Goal: Task Accomplishment & Management: Complete application form

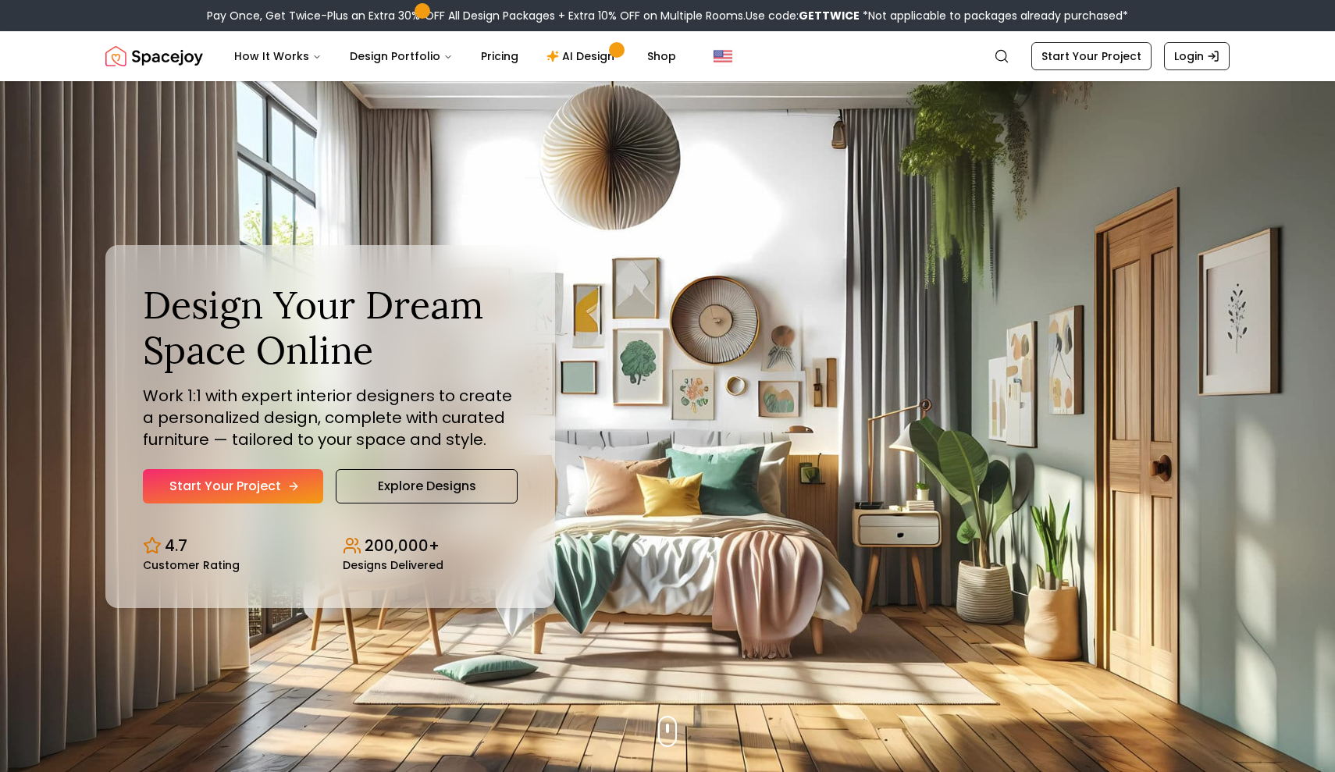
click at [260, 485] on link "Start Your Project" at bounding box center [233, 486] width 180 height 34
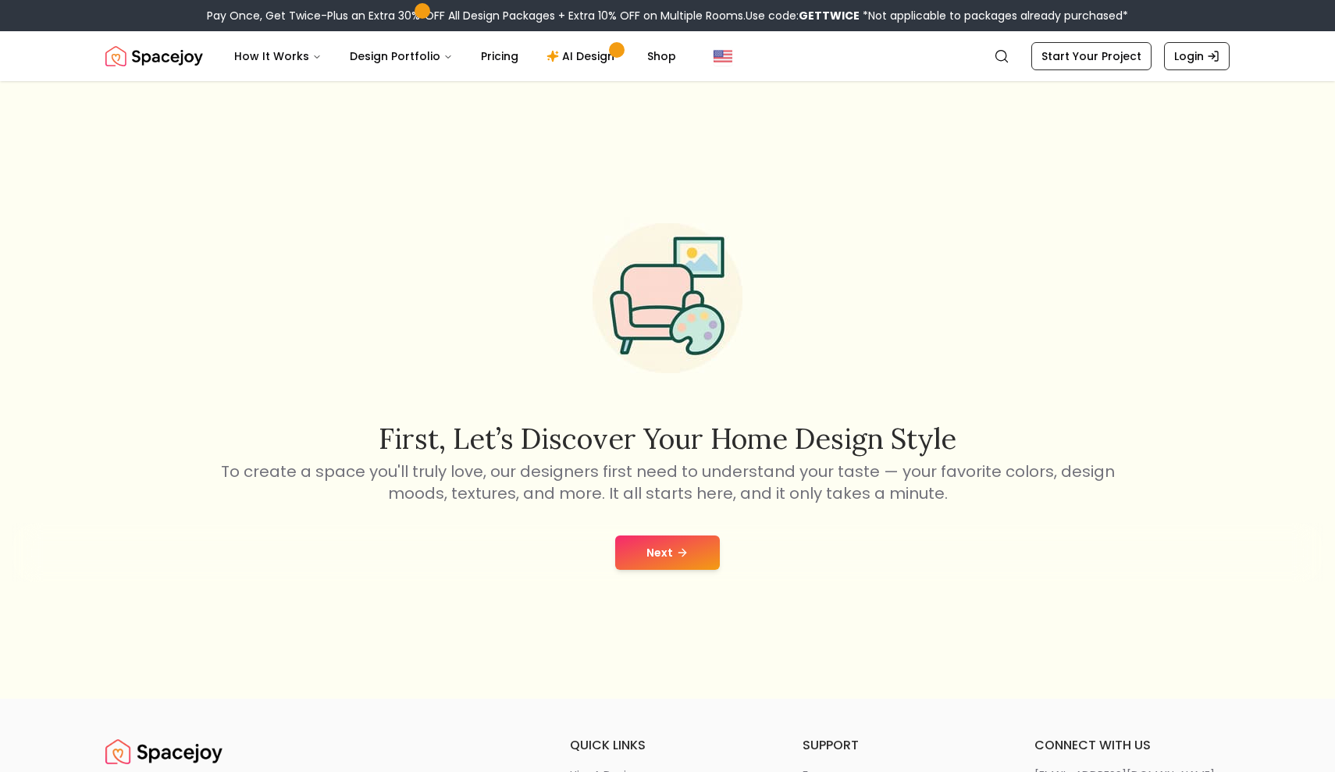
click at [660, 546] on button "Next" at bounding box center [667, 552] width 105 height 34
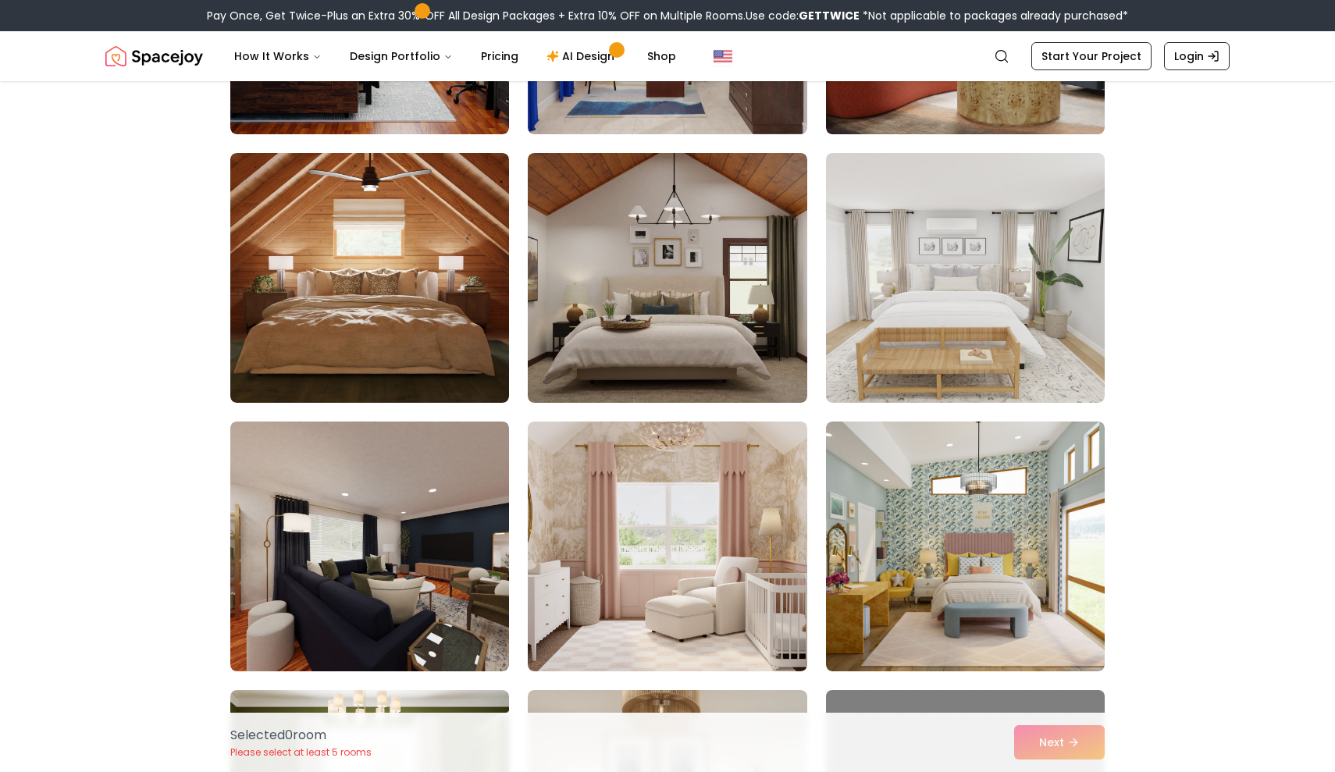
scroll to position [2210, 0]
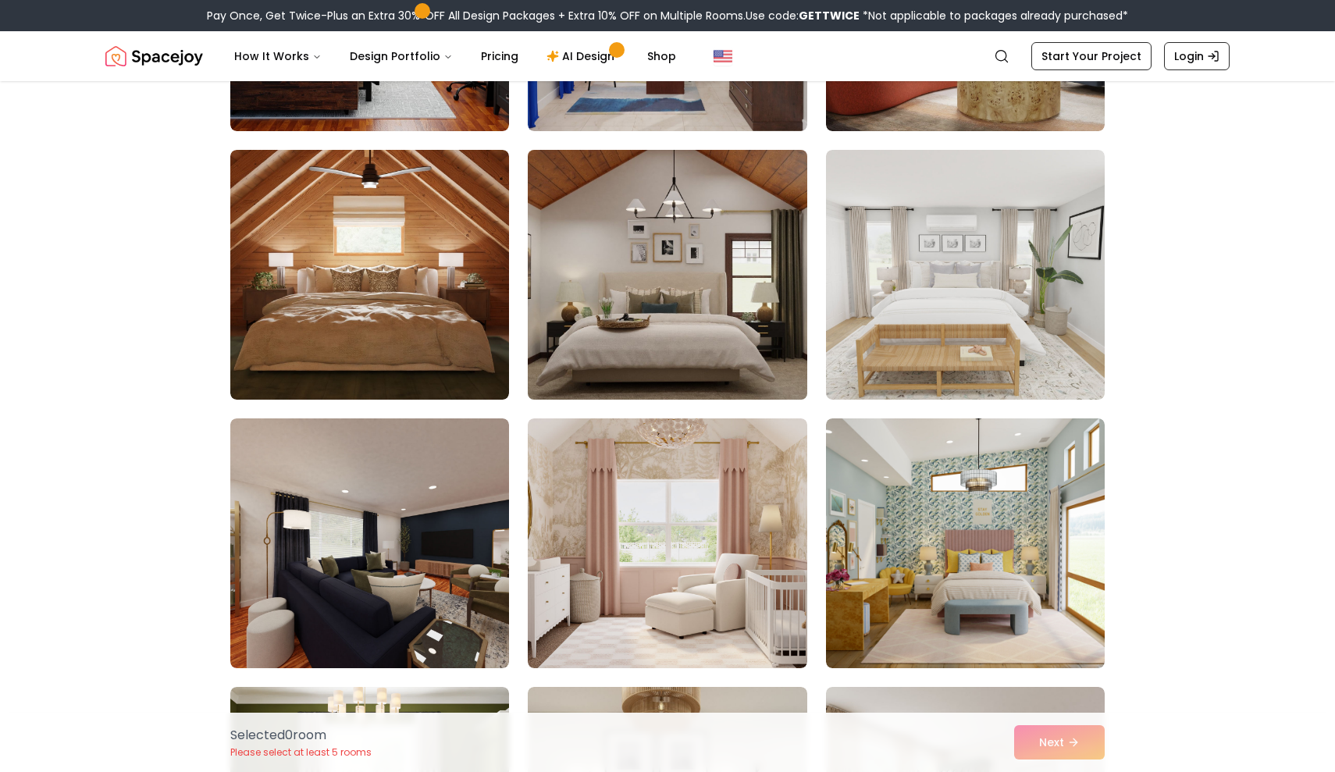
click at [753, 305] on img at bounding box center [667, 275] width 293 height 262
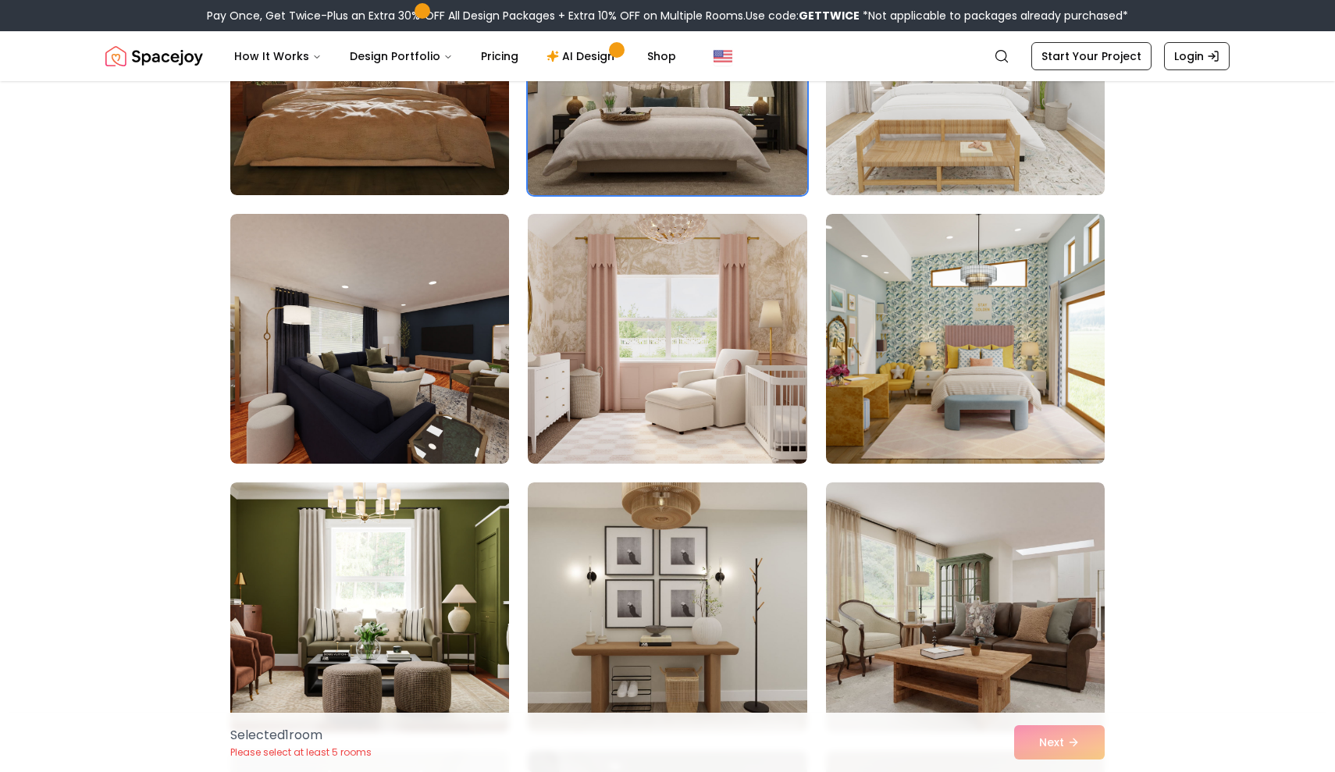
scroll to position [2424, 0]
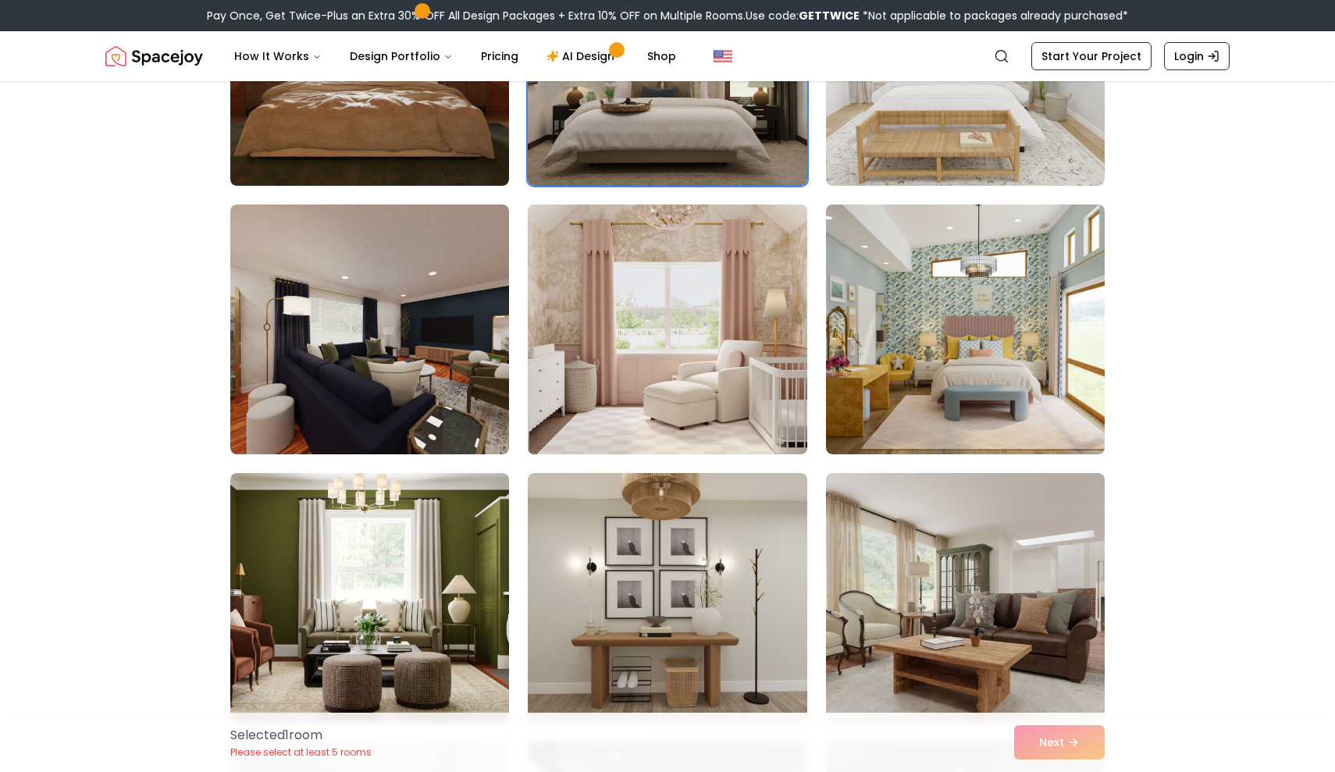
click at [661, 389] on img at bounding box center [667, 329] width 293 height 262
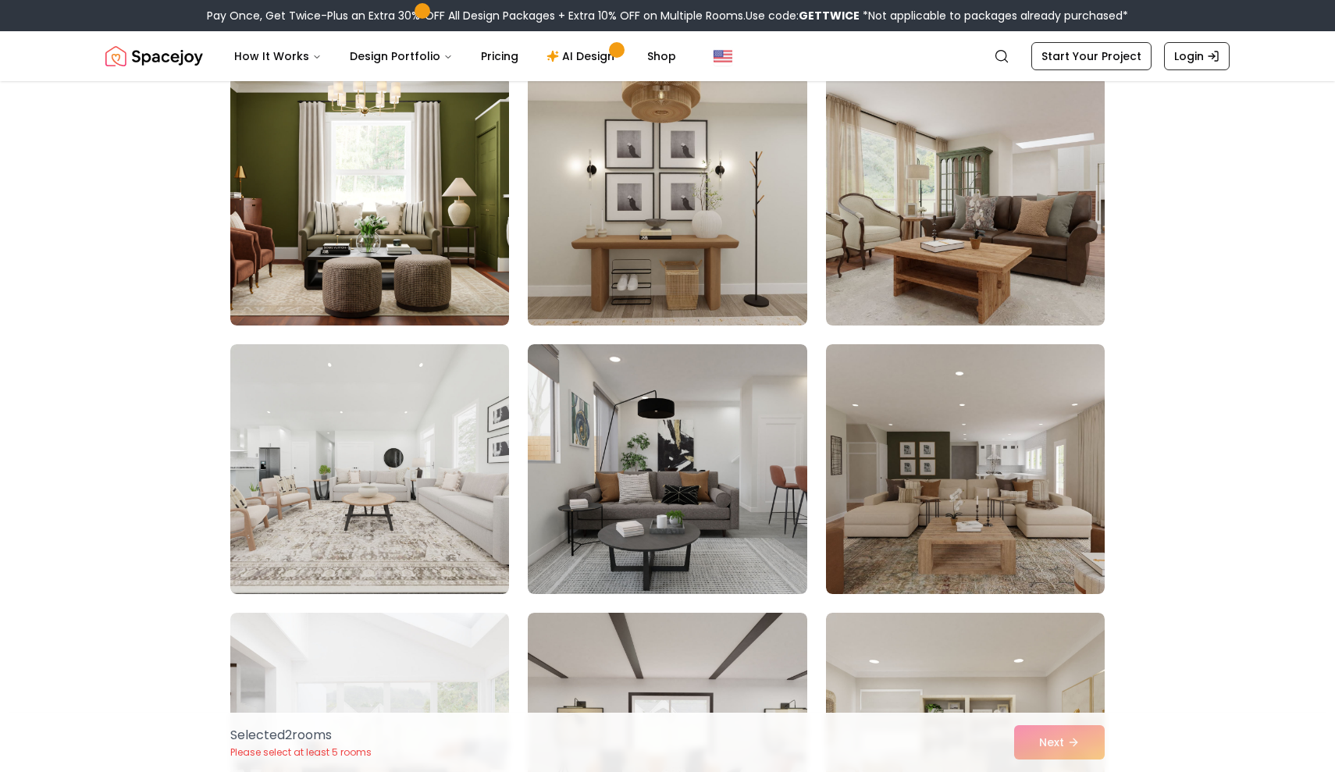
scroll to position [2794, 0]
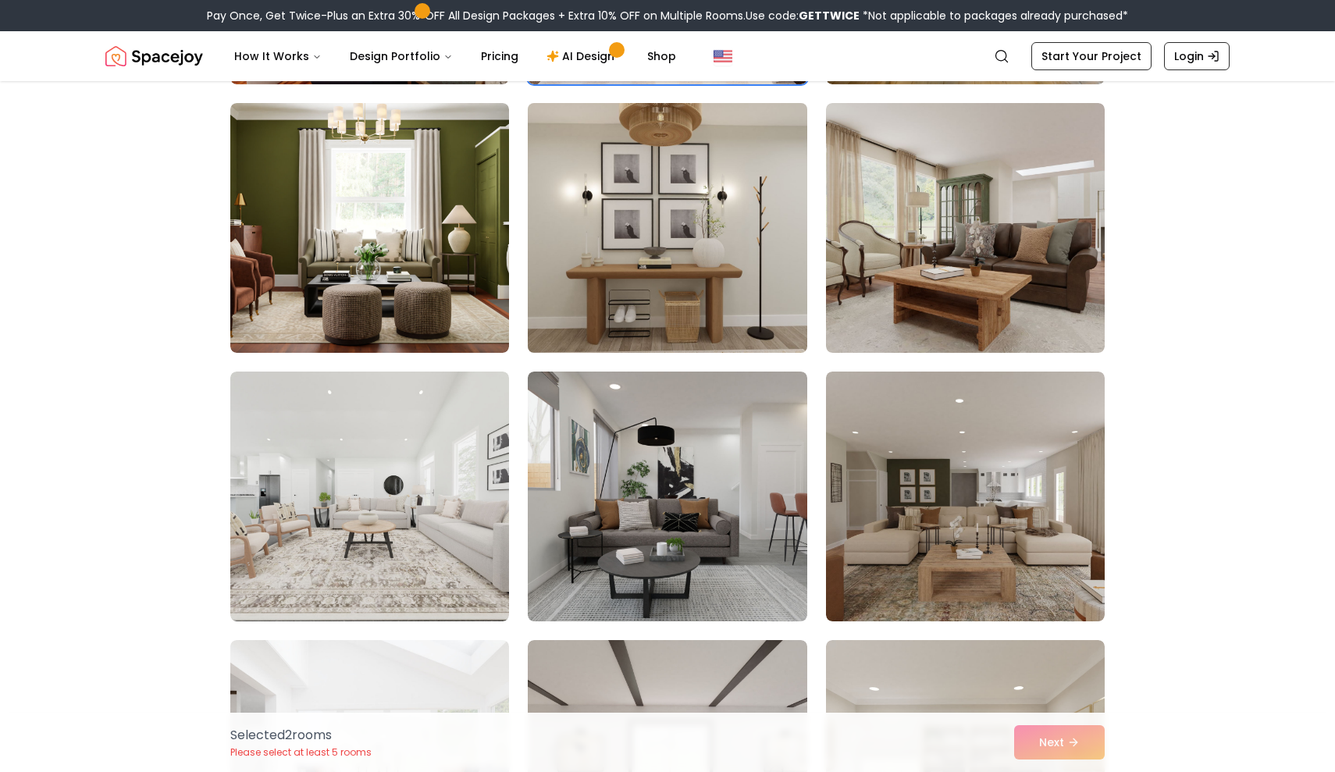
click at [715, 289] on img at bounding box center [667, 228] width 293 height 262
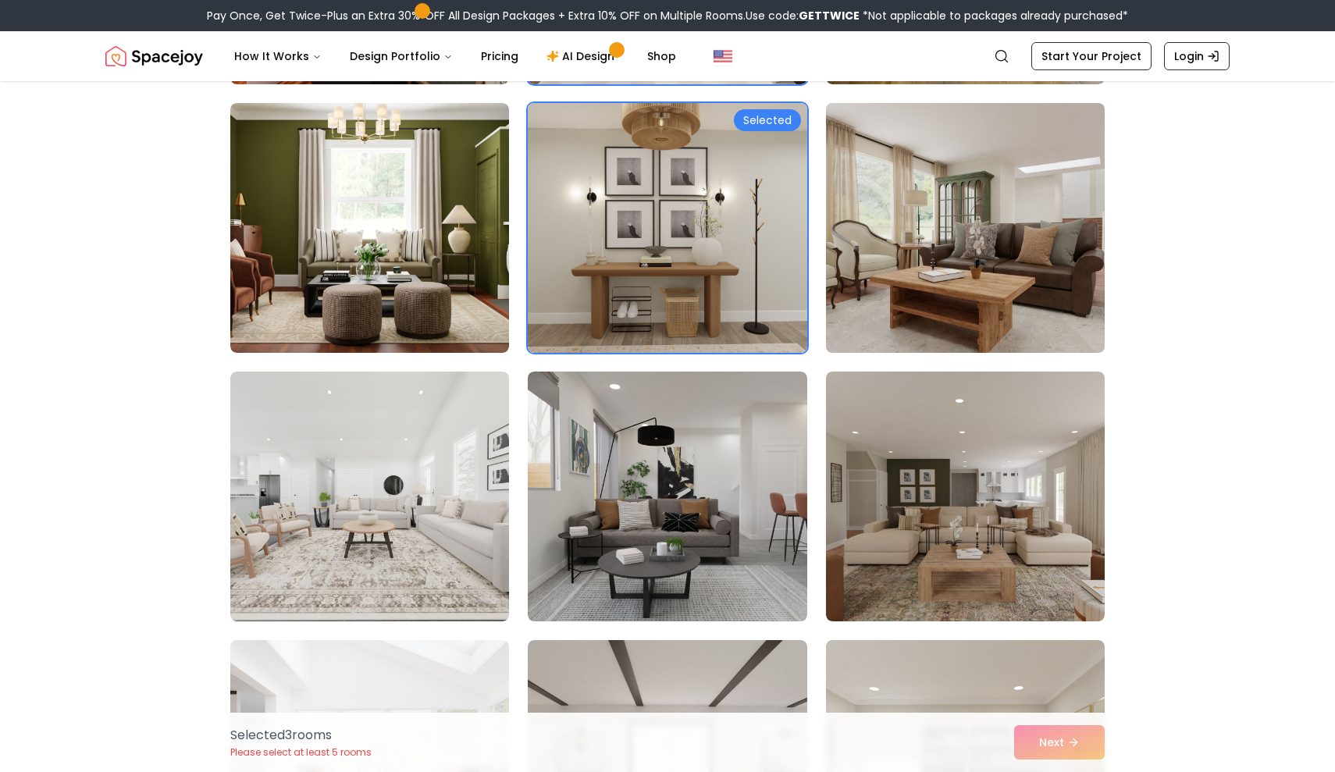
click at [944, 320] on img at bounding box center [965, 228] width 293 height 262
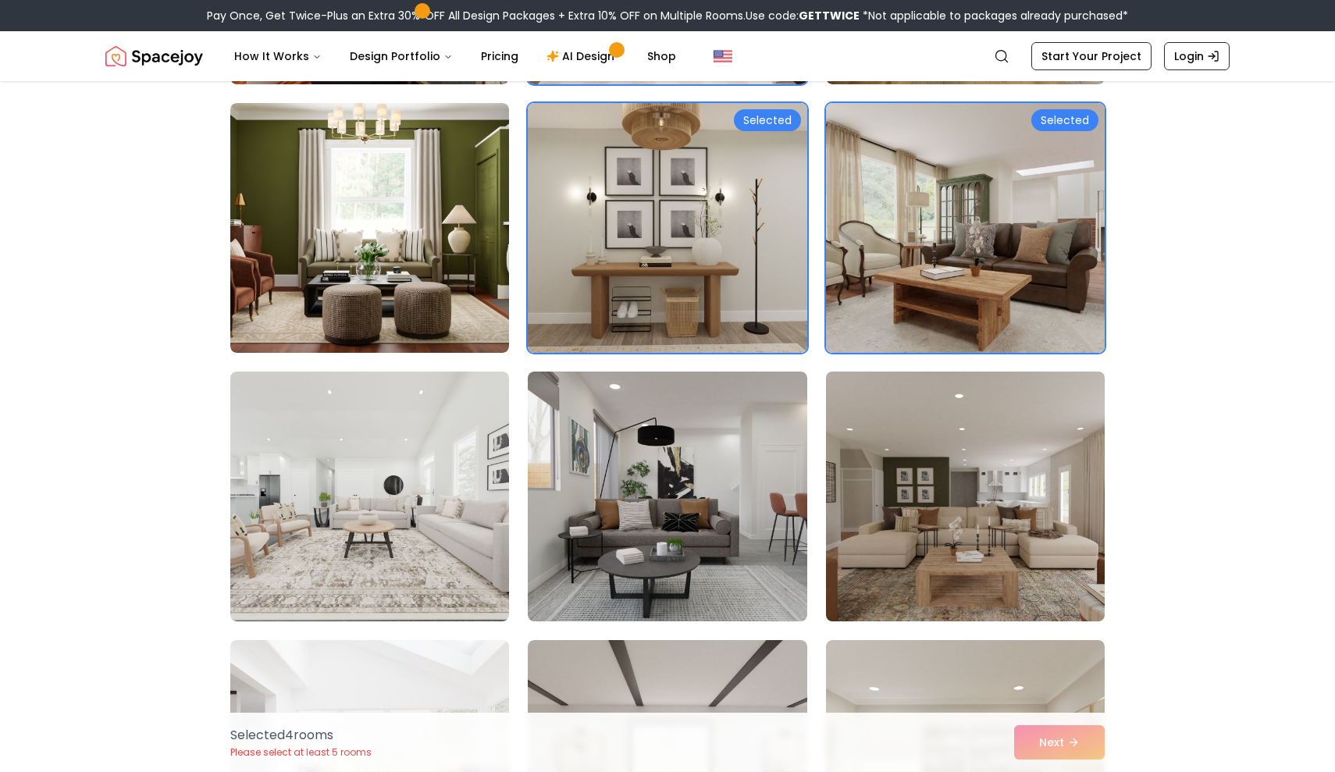
click at [997, 502] on img at bounding box center [965, 496] width 293 height 262
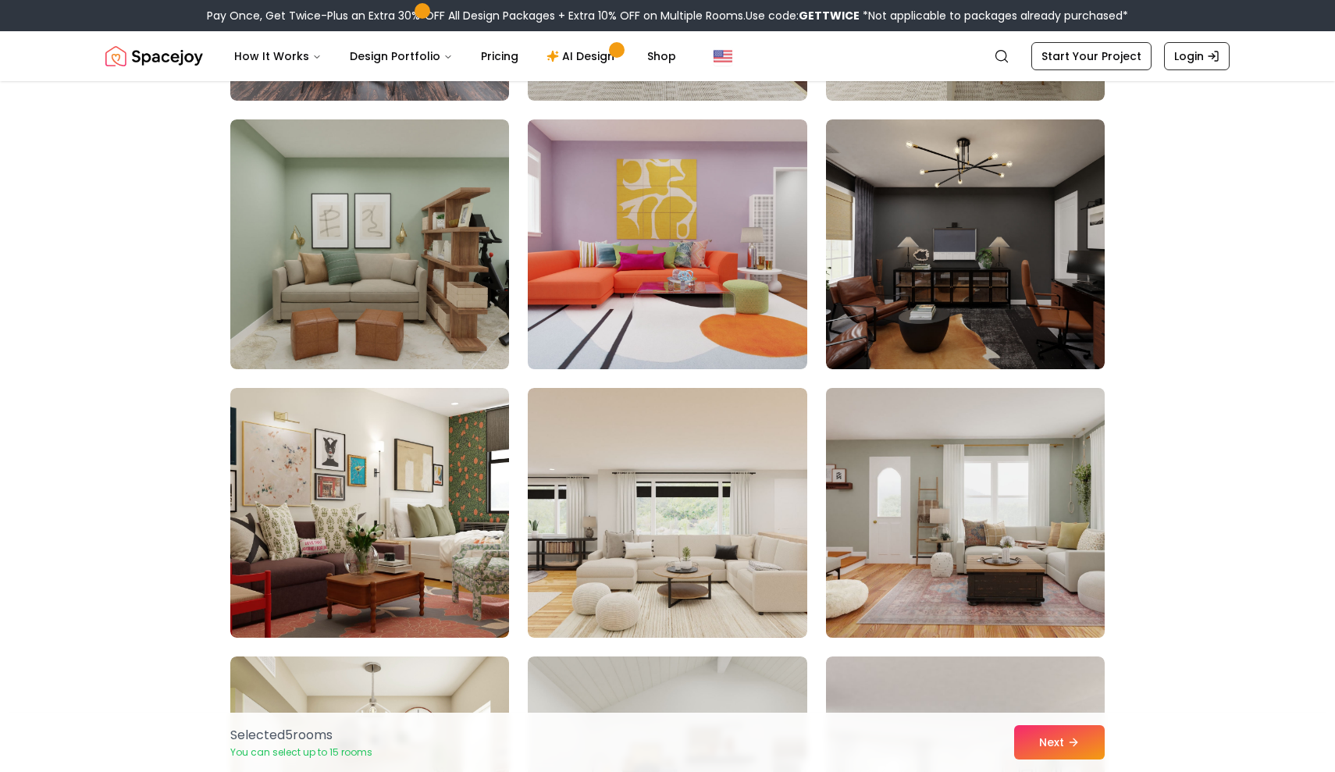
scroll to position [3609, 0]
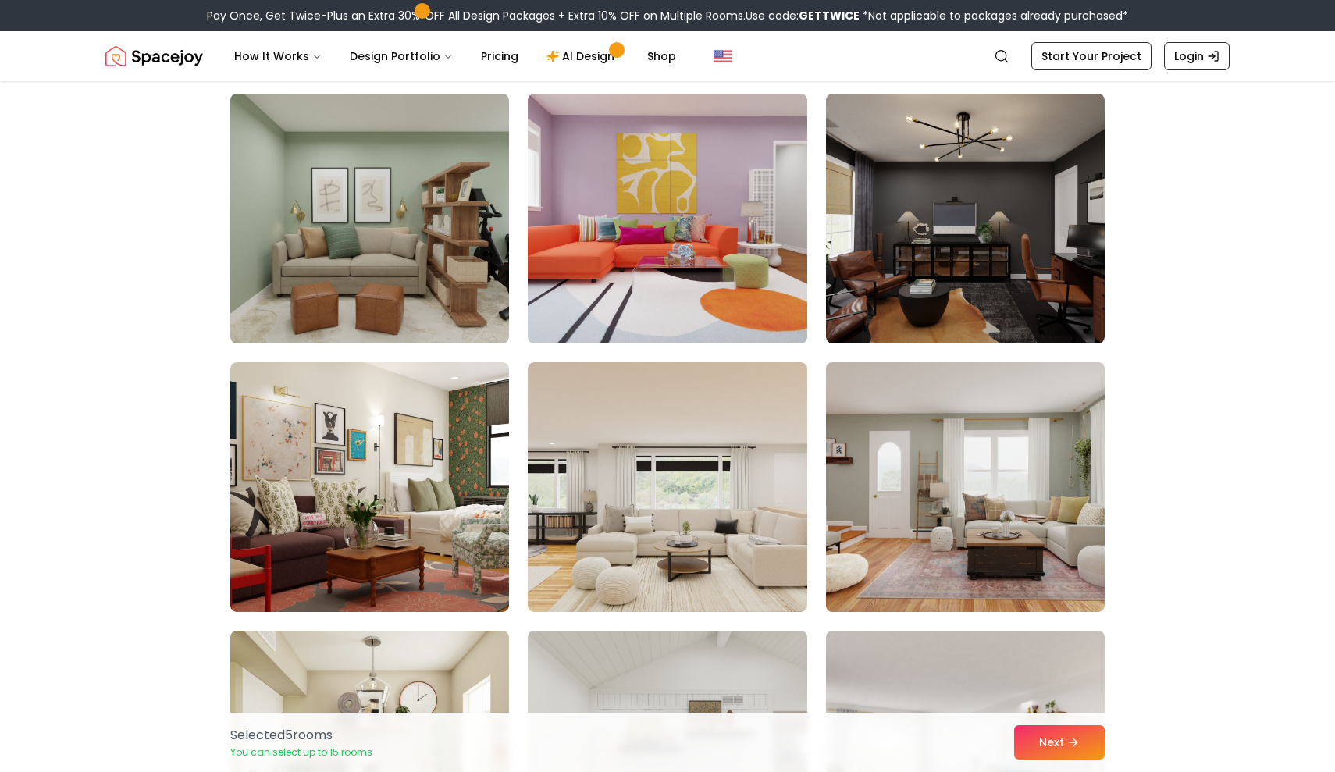
click at [997, 502] on img at bounding box center [965, 487] width 293 height 262
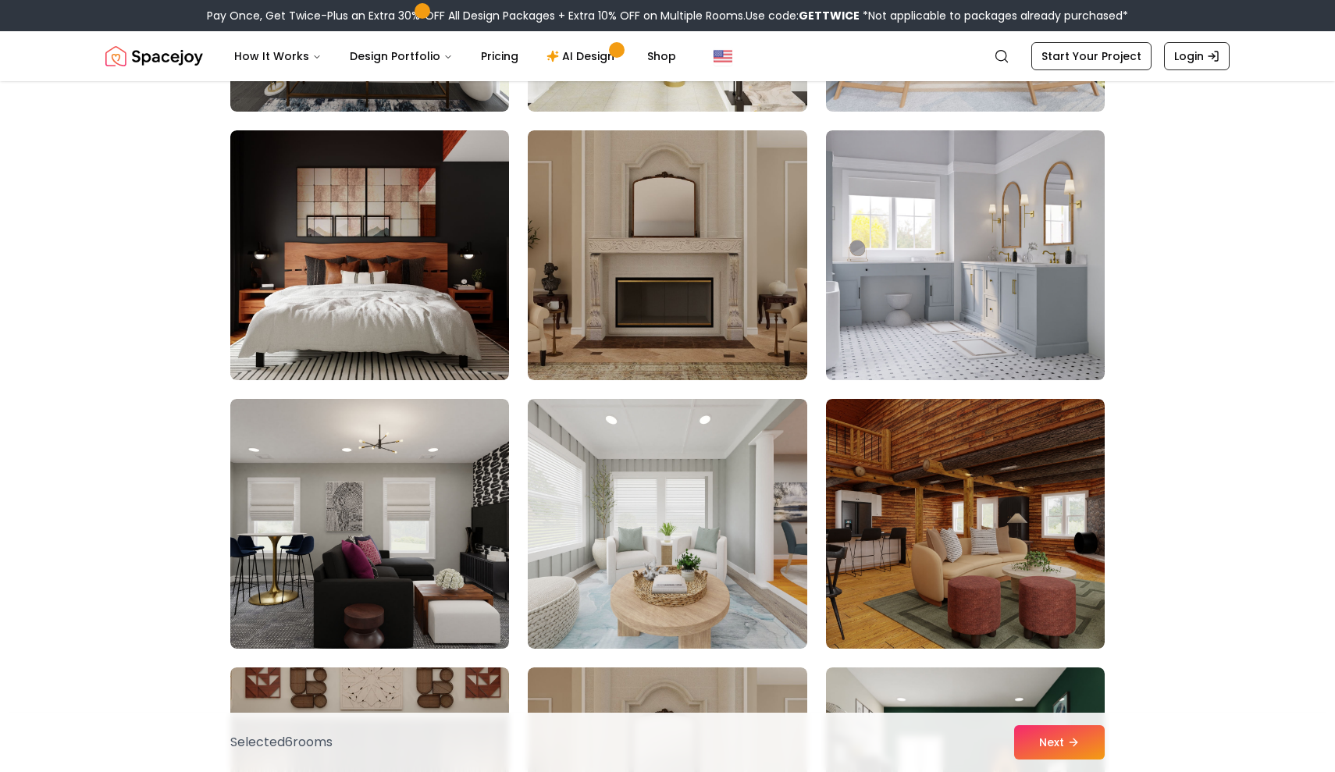
scroll to position [5715, 0]
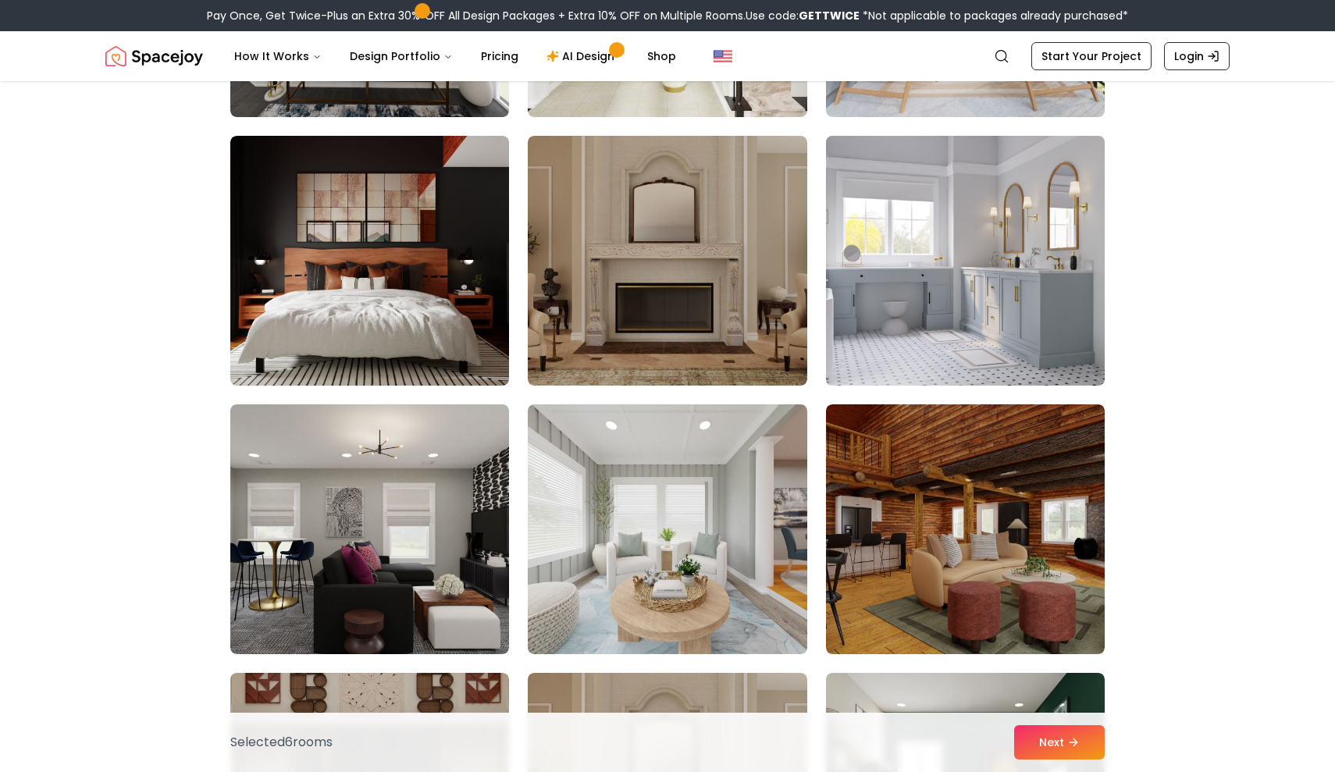
click at [1028, 339] on img at bounding box center [965, 261] width 293 height 262
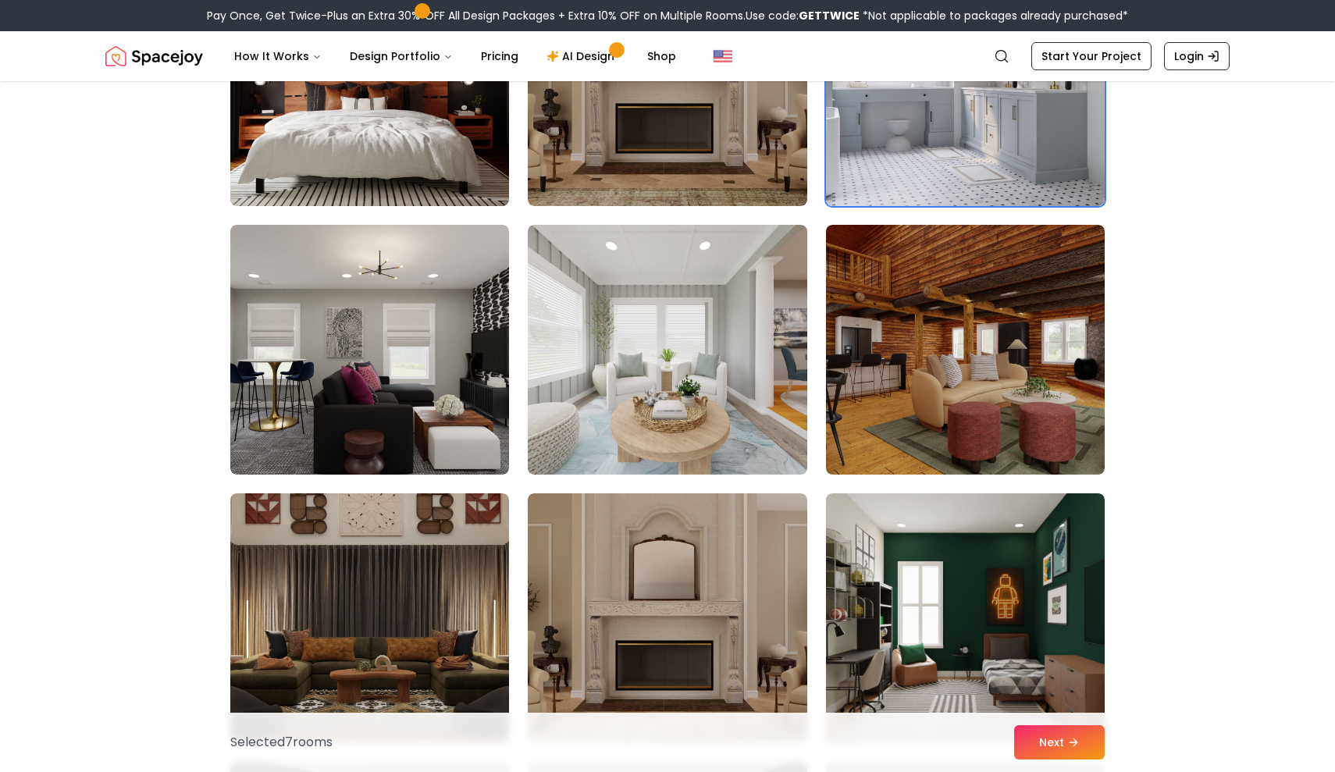
scroll to position [5953, 0]
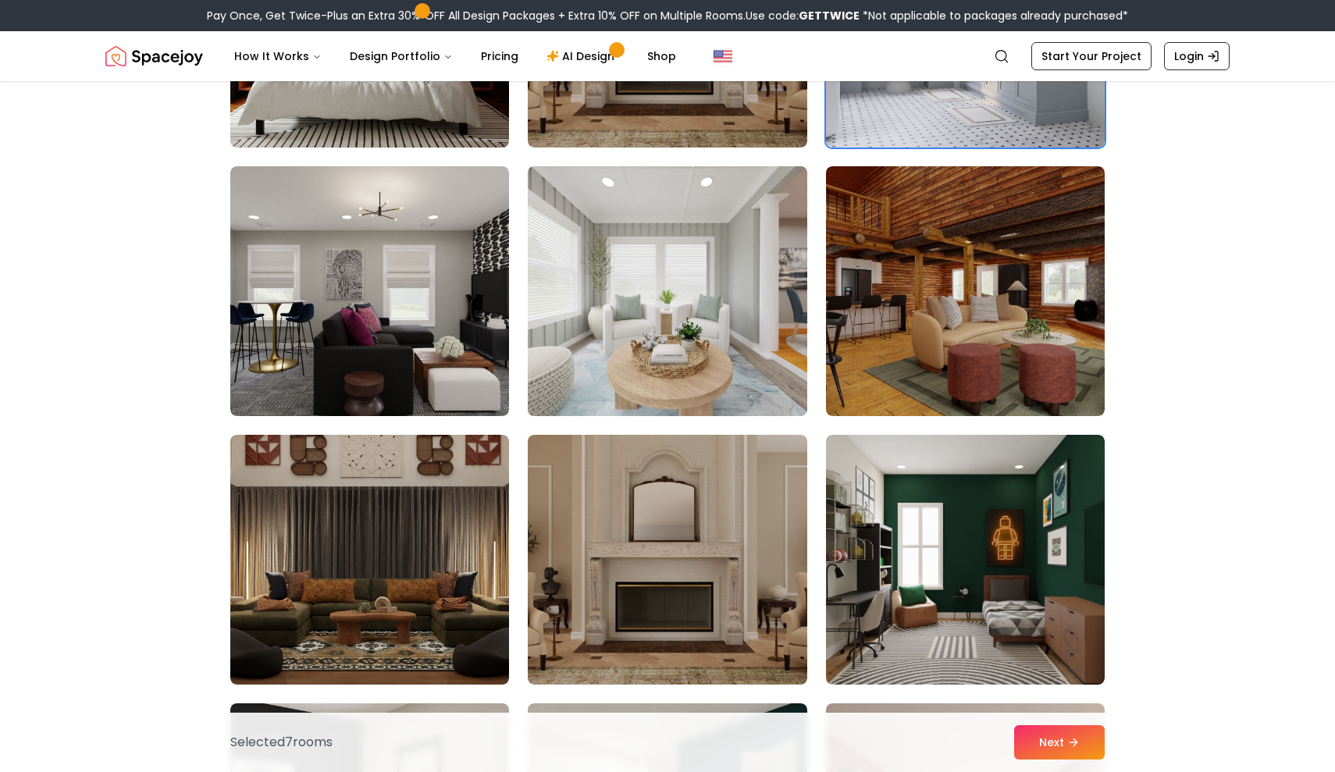
click at [576, 342] on img at bounding box center [667, 291] width 293 height 262
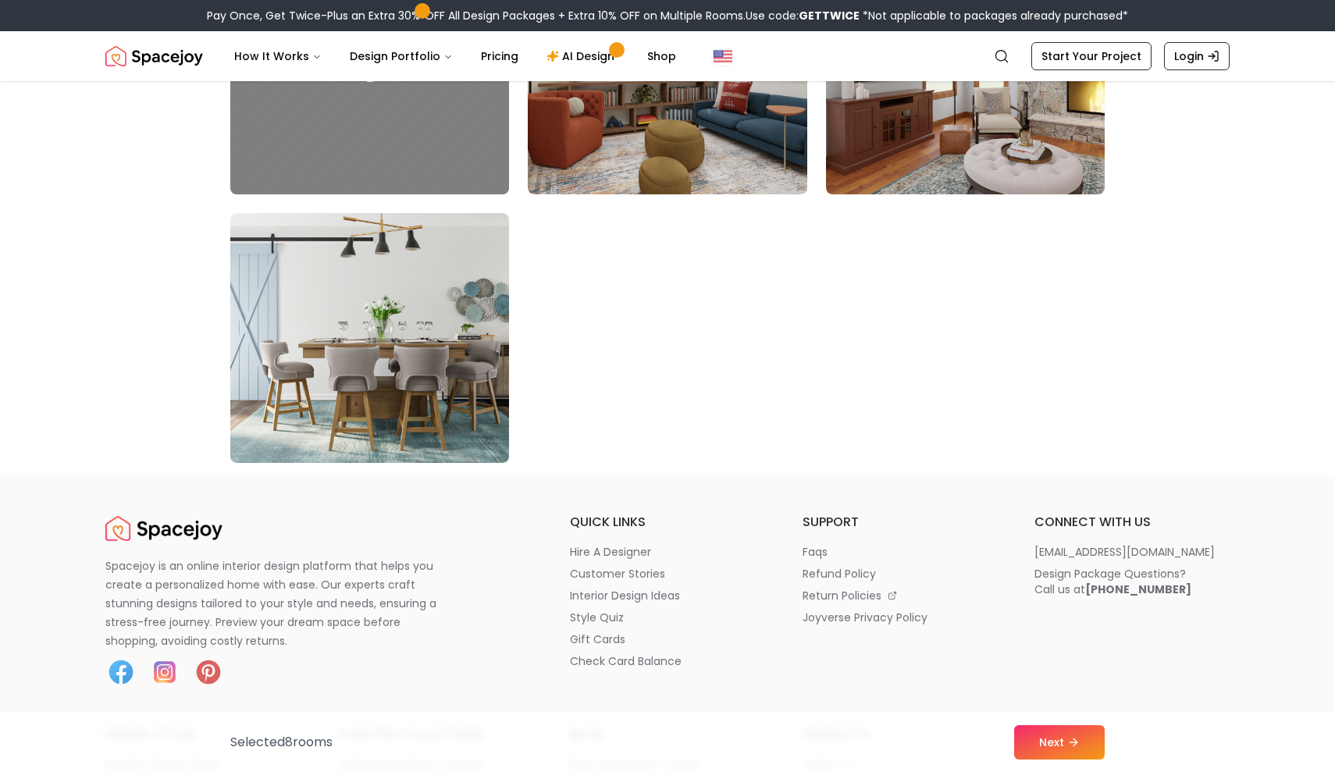
scroll to position [8879, 0]
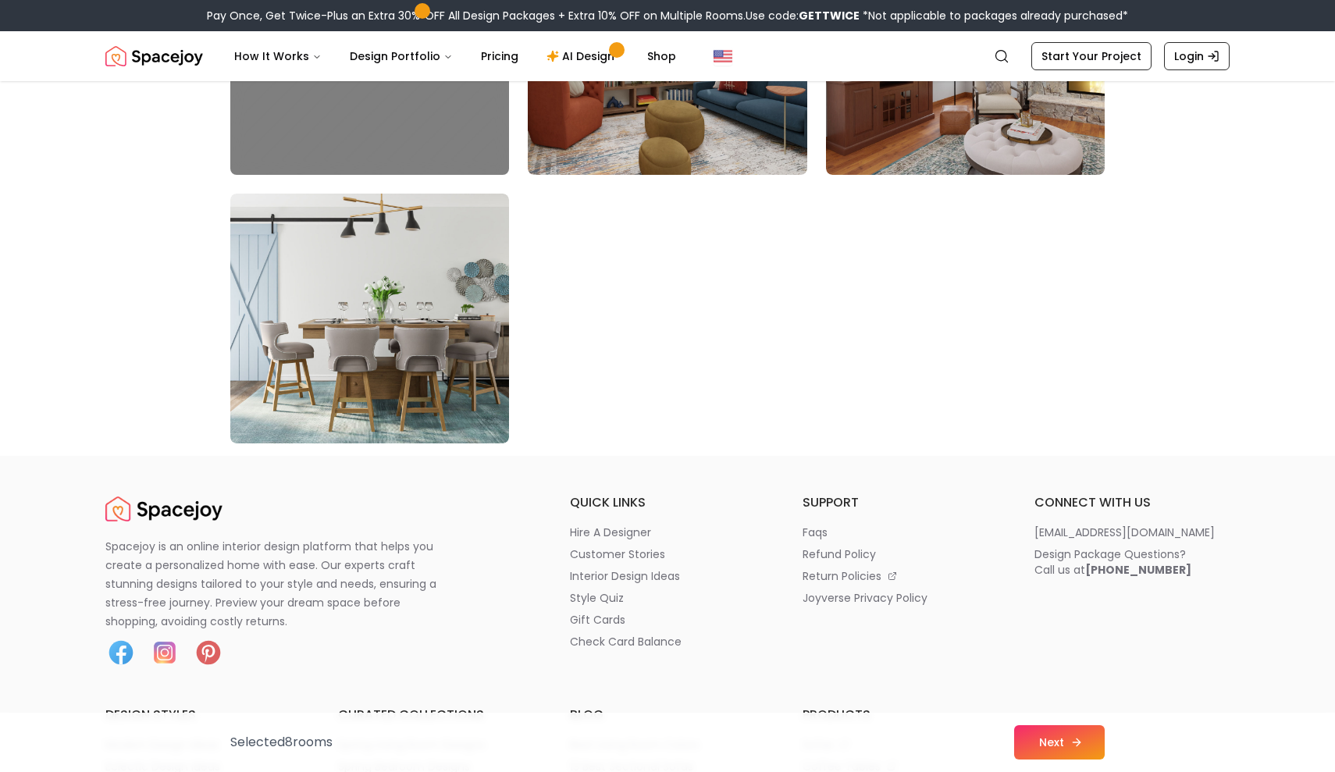
click at [1078, 743] on icon at bounding box center [1076, 742] width 12 height 12
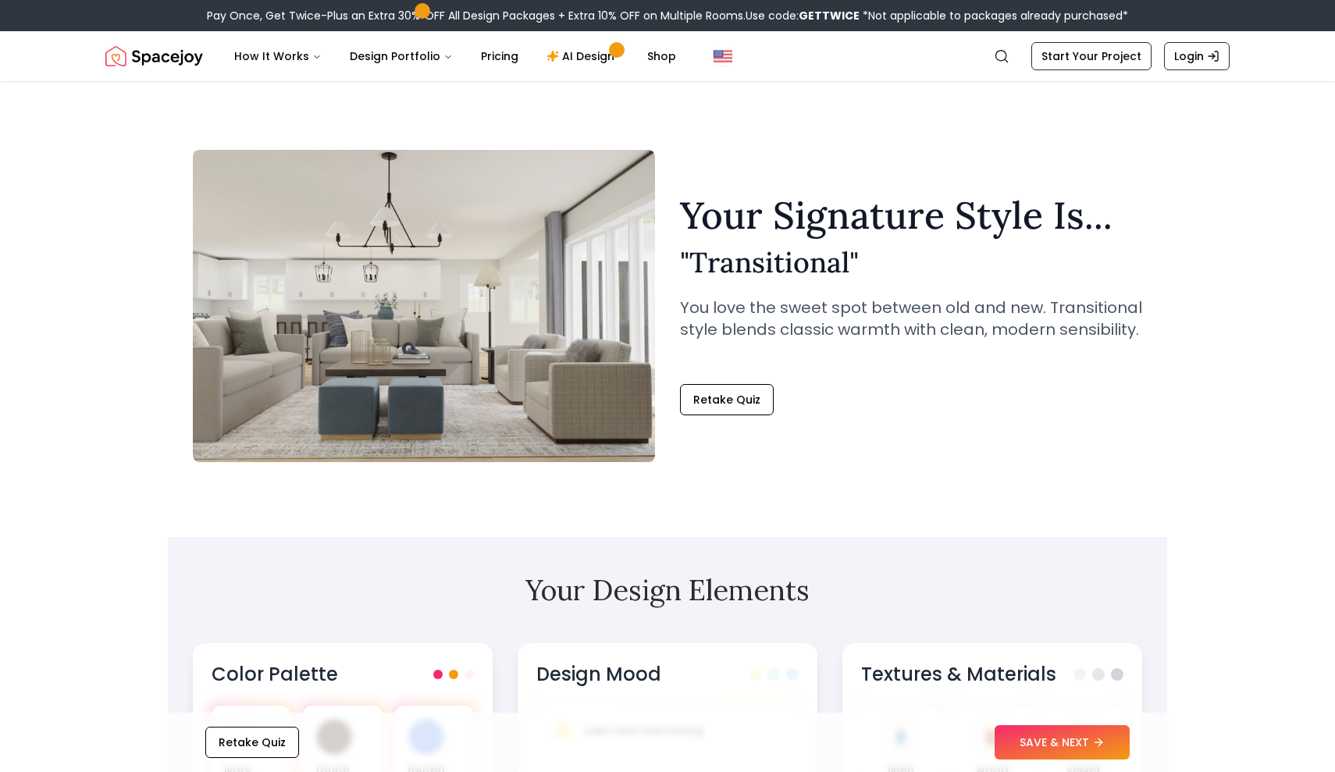
click at [1078, 743] on button "SAVE & NEXT" at bounding box center [1061, 742] width 135 height 34
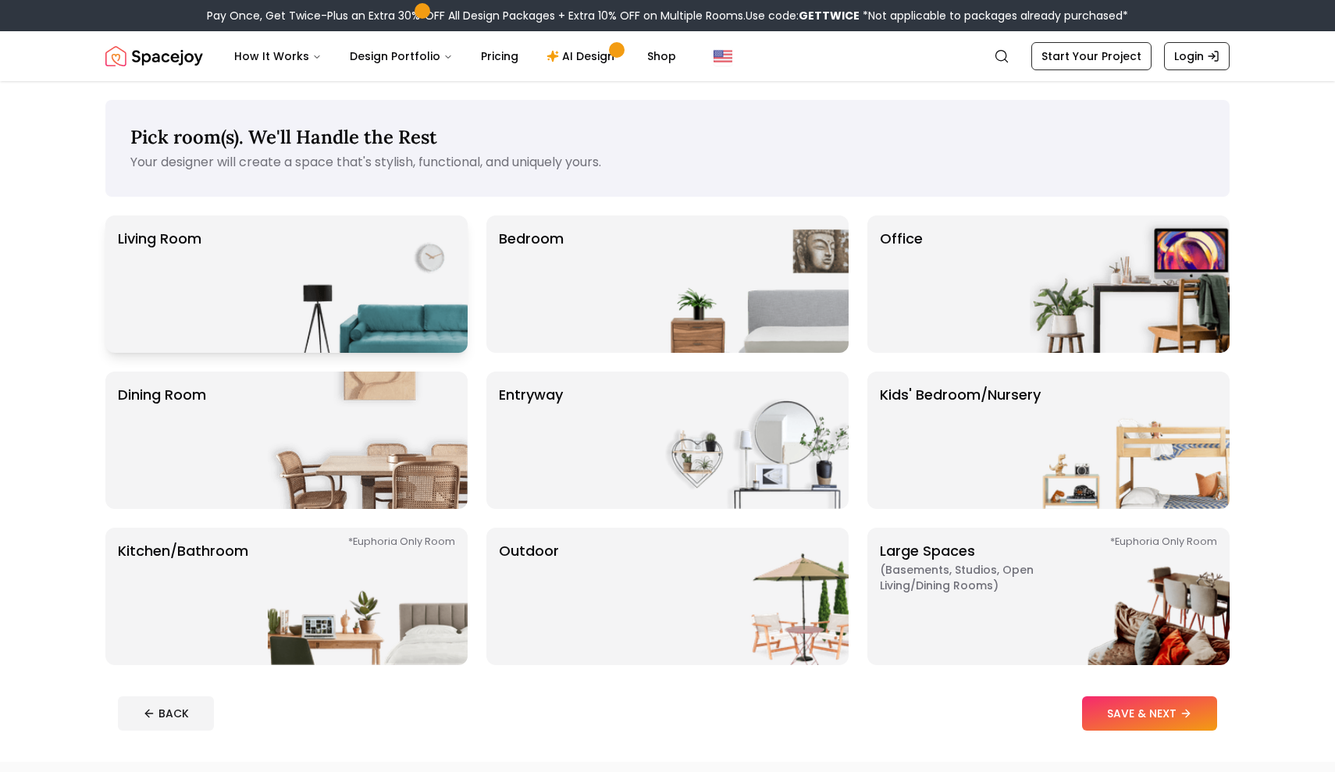
click at [379, 290] on img at bounding box center [368, 283] width 200 height 137
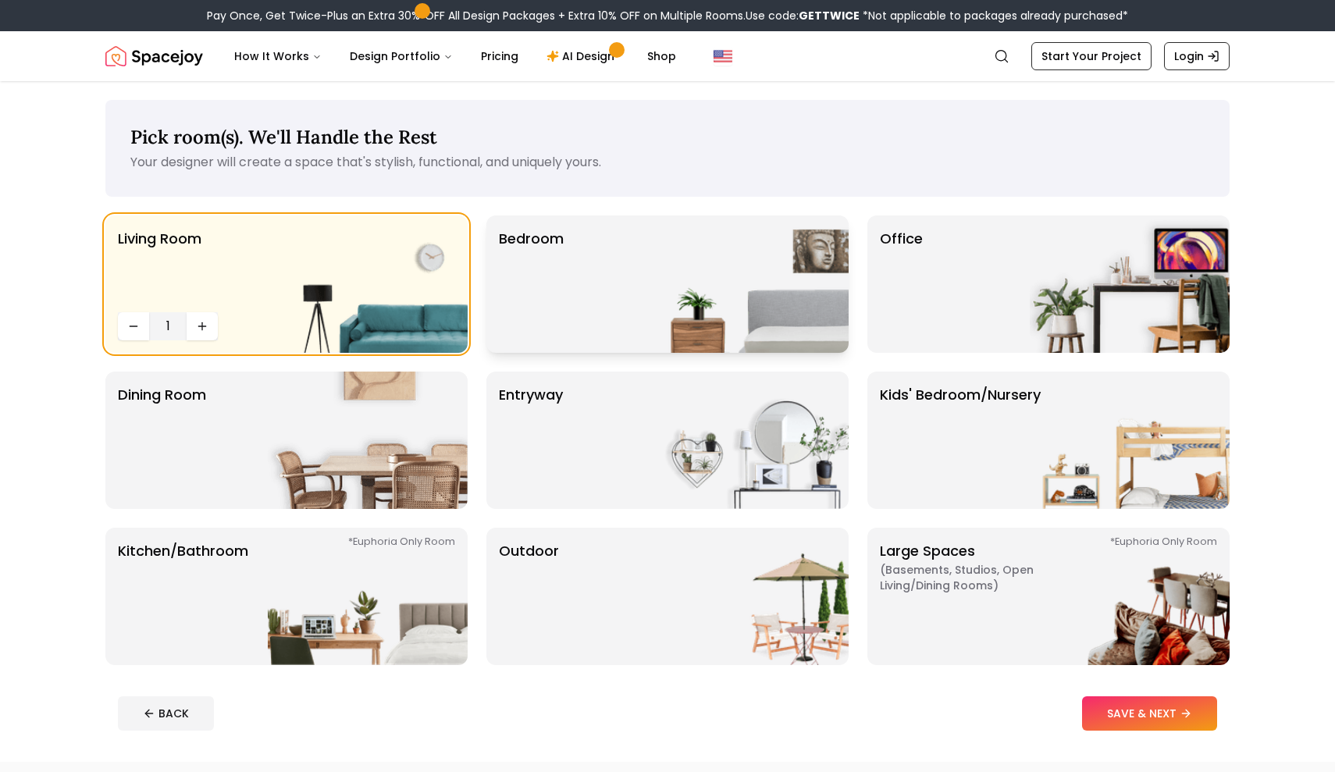
click at [638, 310] on div "Bedroom" at bounding box center [667, 283] width 362 height 137
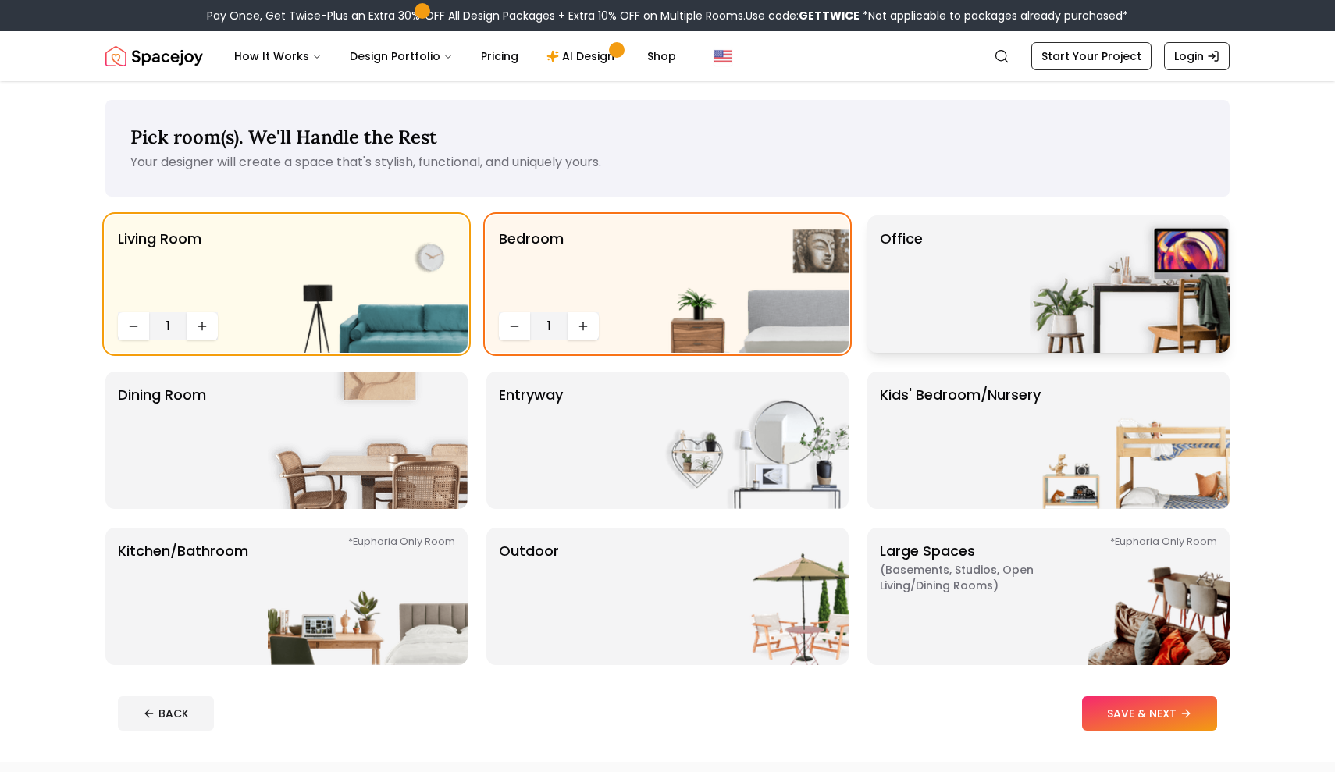
click at [1008, 306] on div "Office" at bounding box center [1048, 283] width 362 height 137
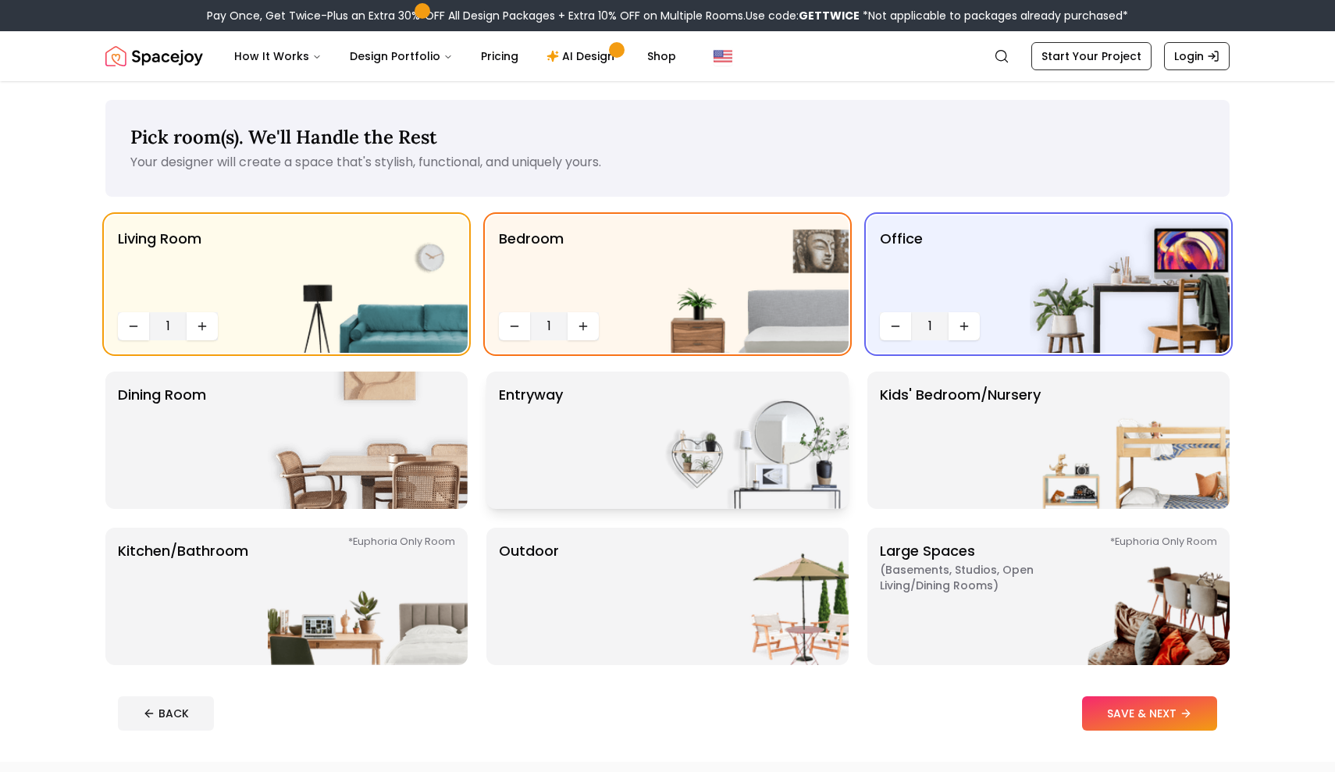
click at [729, 416] on img at bounding box center [749, 440] width 200 height 137
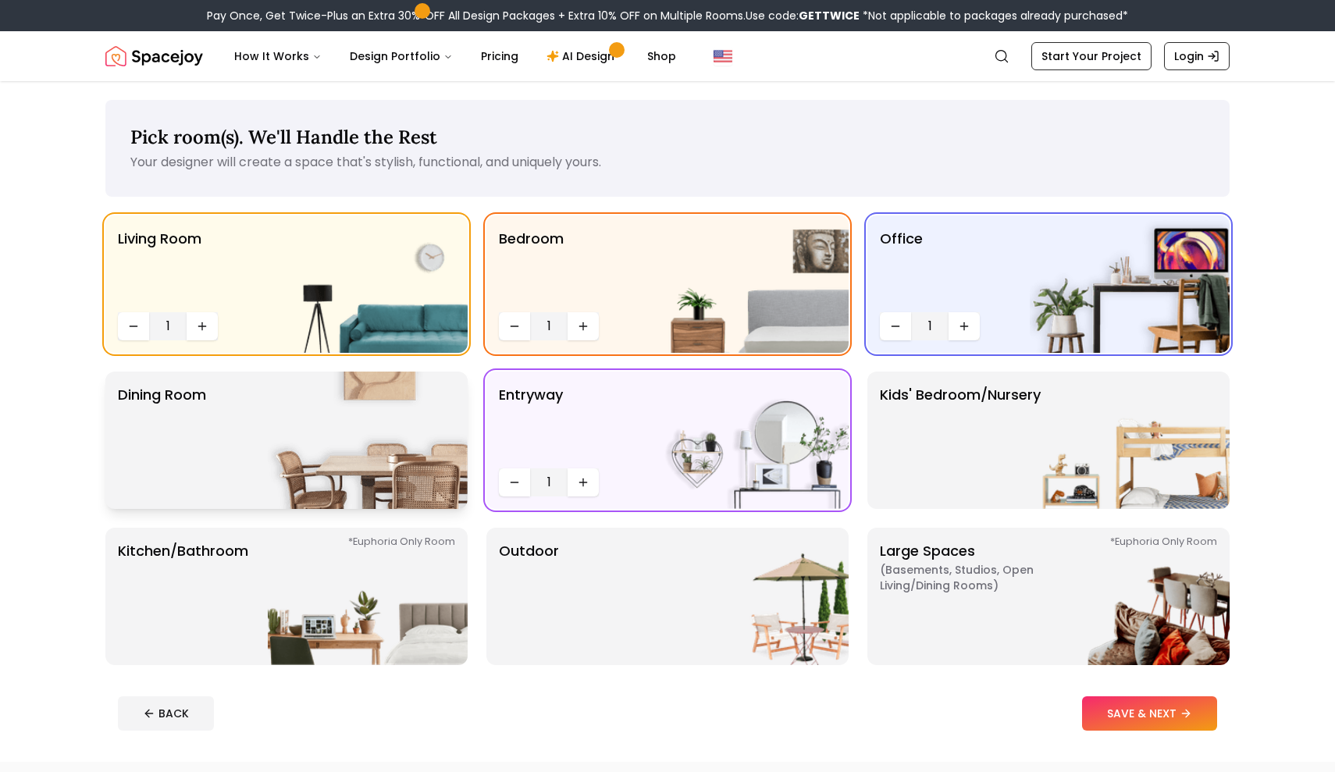
click at [438, 428] on img at bounding box center [368, 440] width 200 height 137
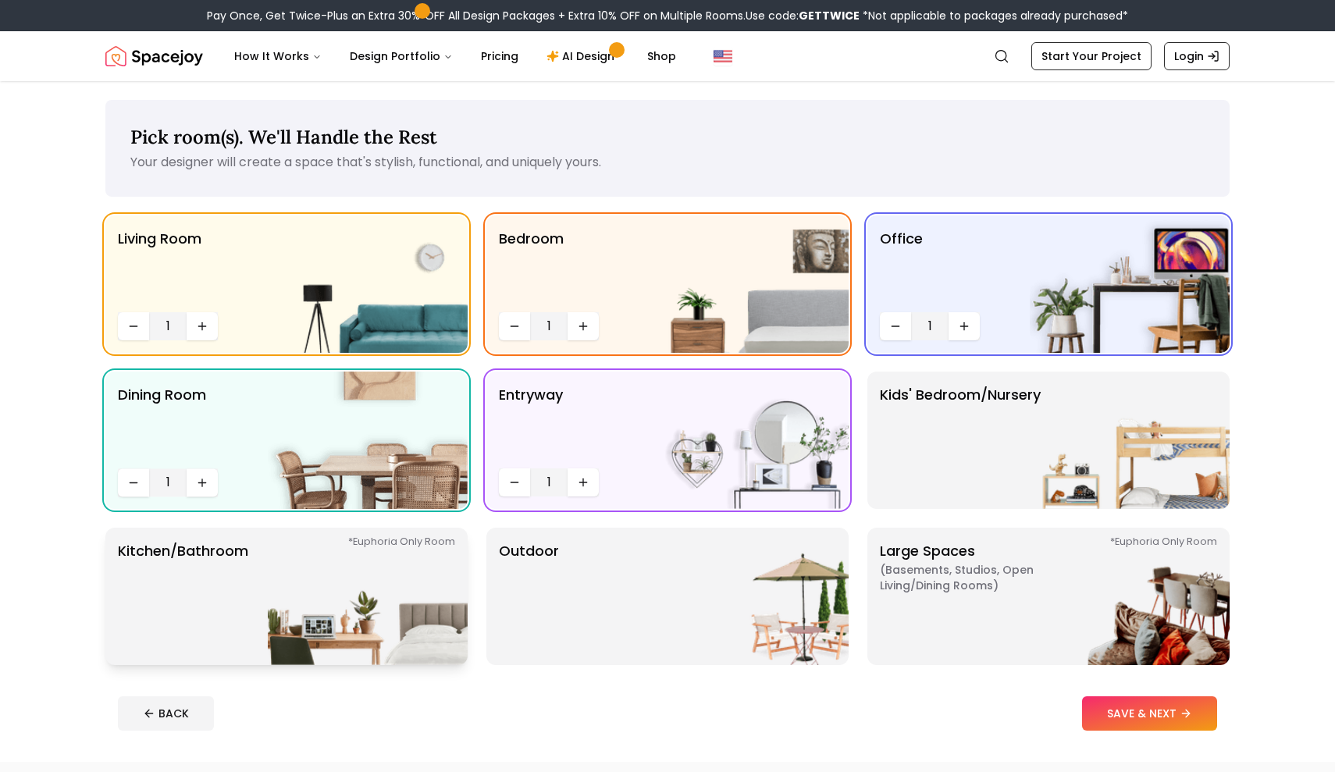
click at [435, 596] on img at bounding box center [368, 596] width 200 height 137
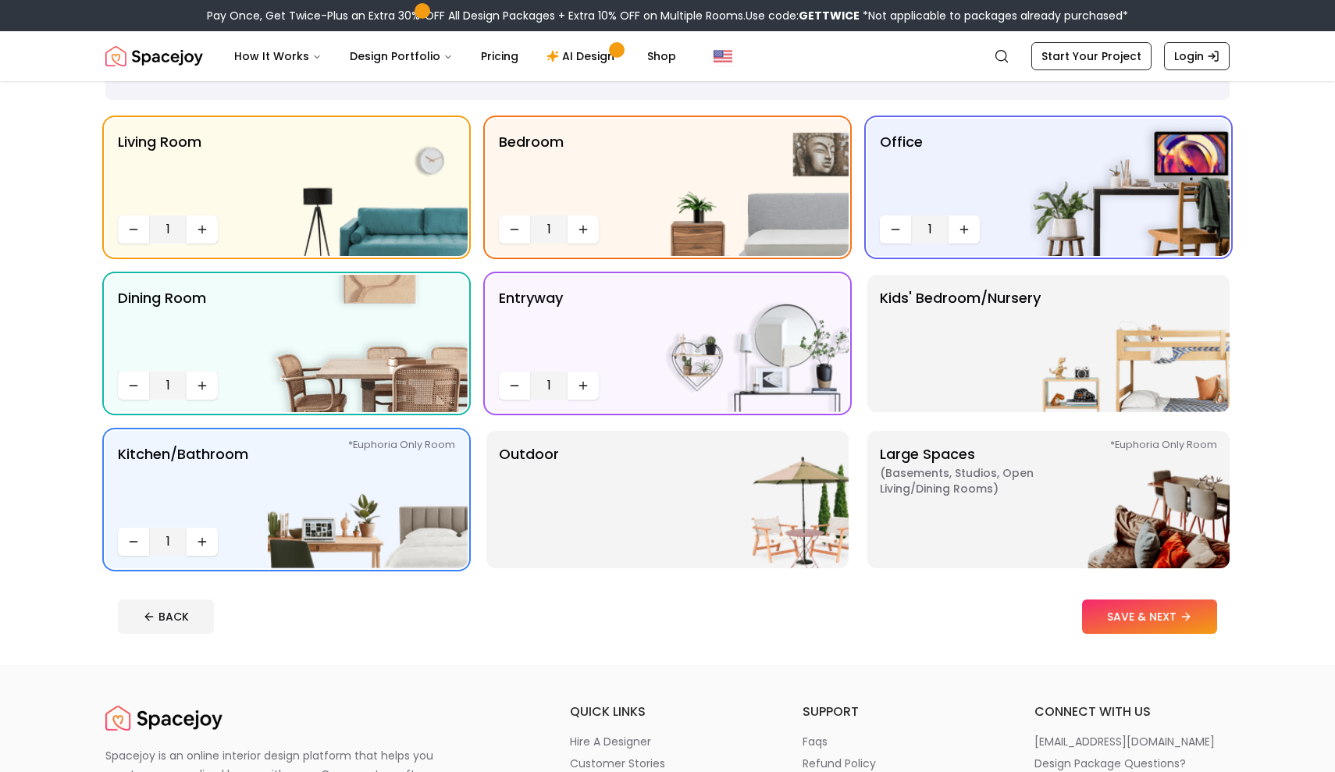
scroll to position [137, 0]
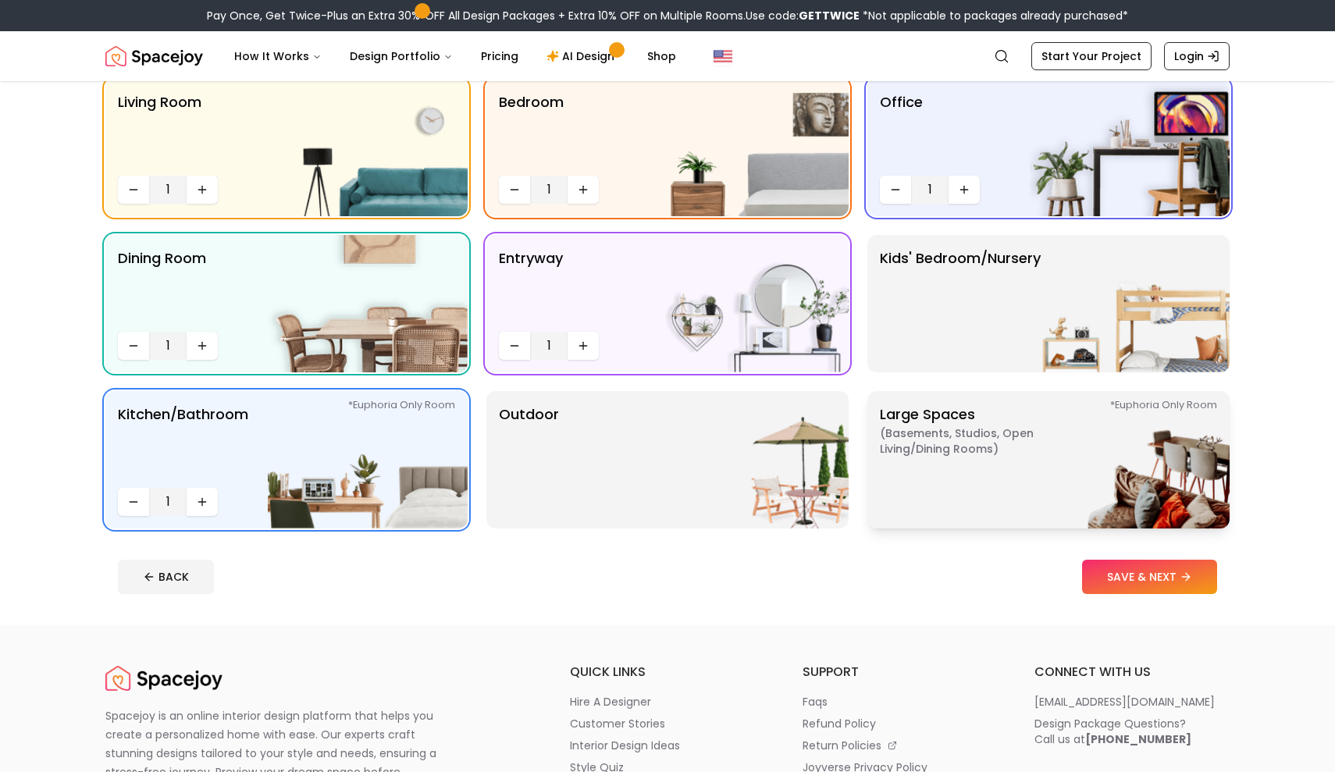
click at [1036, 450] on img at bounding box center [1129, 459] width 200 height 137
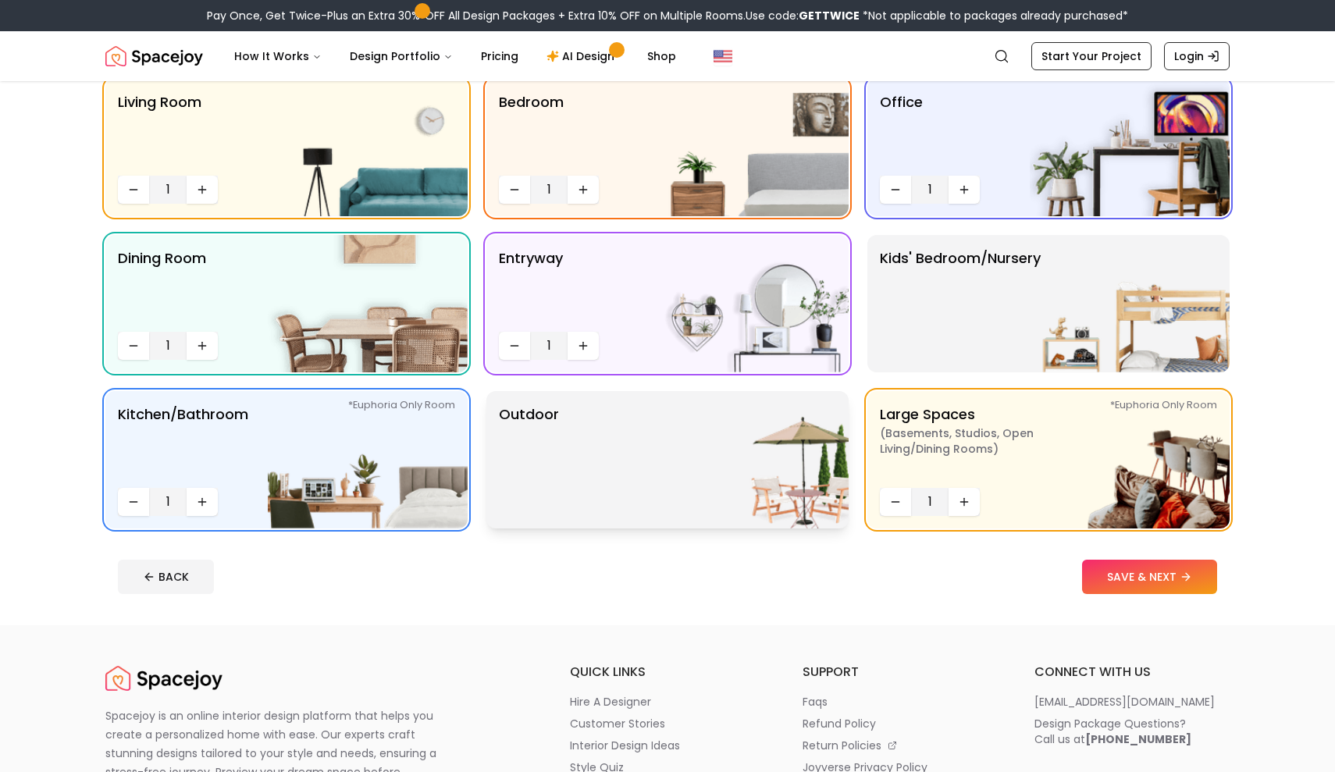
click at [685, 450] on img at bounding box center [749, 459] width 200 height 137
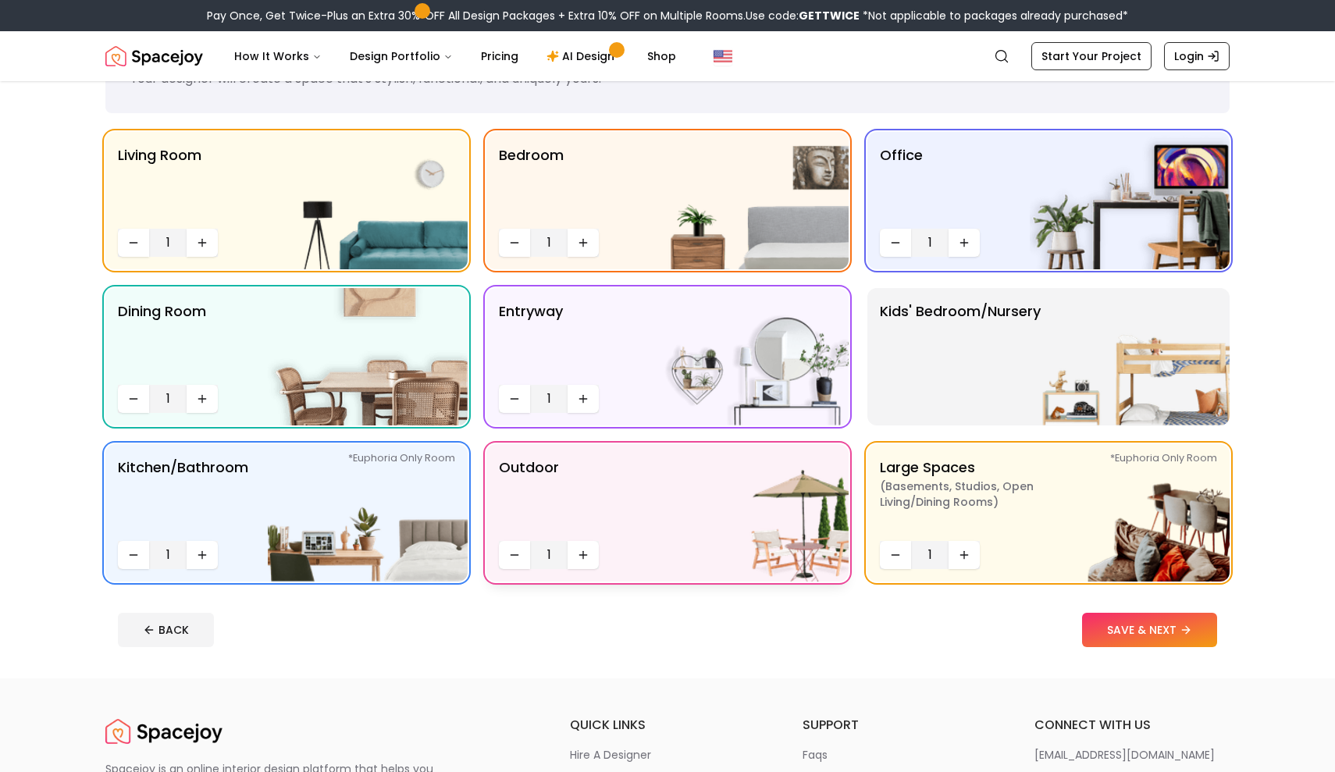
scroll to position [84, 0]
click at [592, 244] on button "Increase quantity" at bounding box center [582, 242] width 31 height 28
click at [1133, 631] on button "SAVE & NEXT" at bounding box center [1149, 629] width 135 height 34
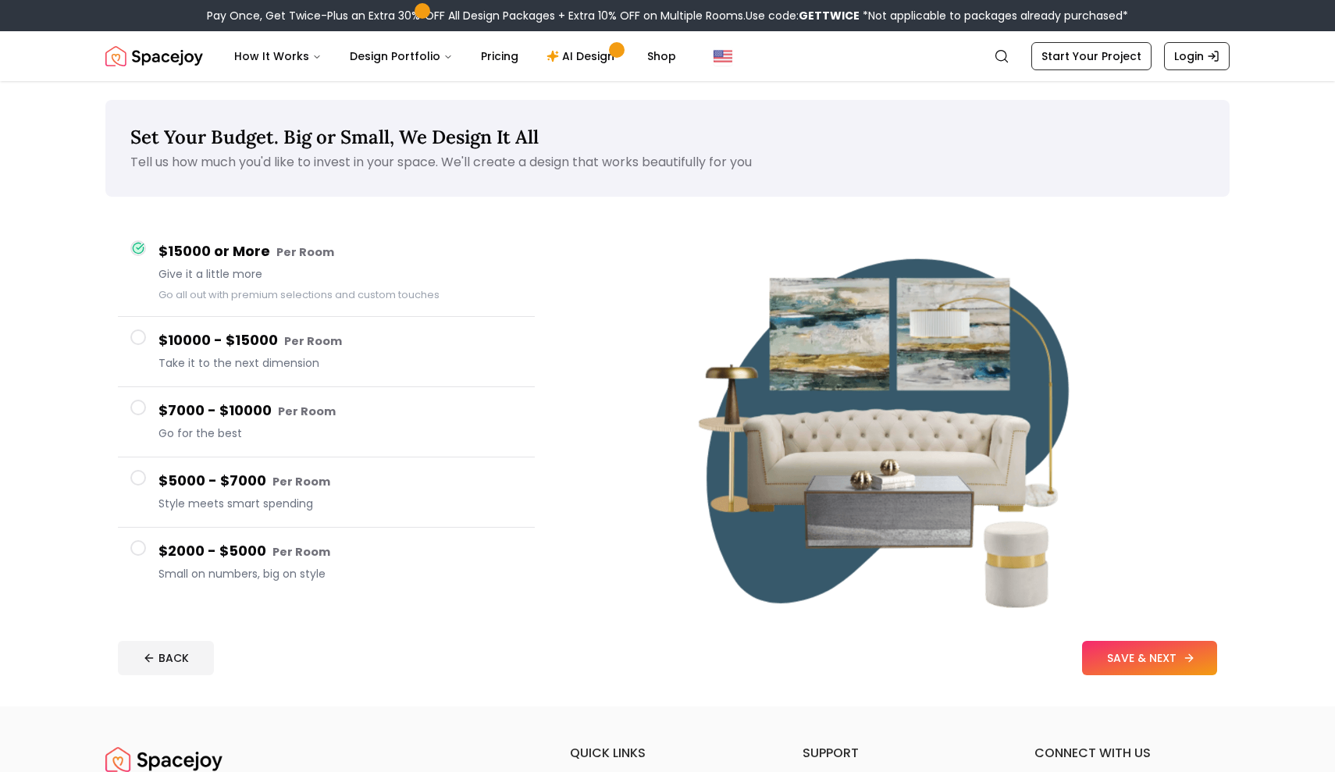
click at [1131, 654] on button "SAVE & NEXT" at bounding box center [1149, 658] width 135 height 34
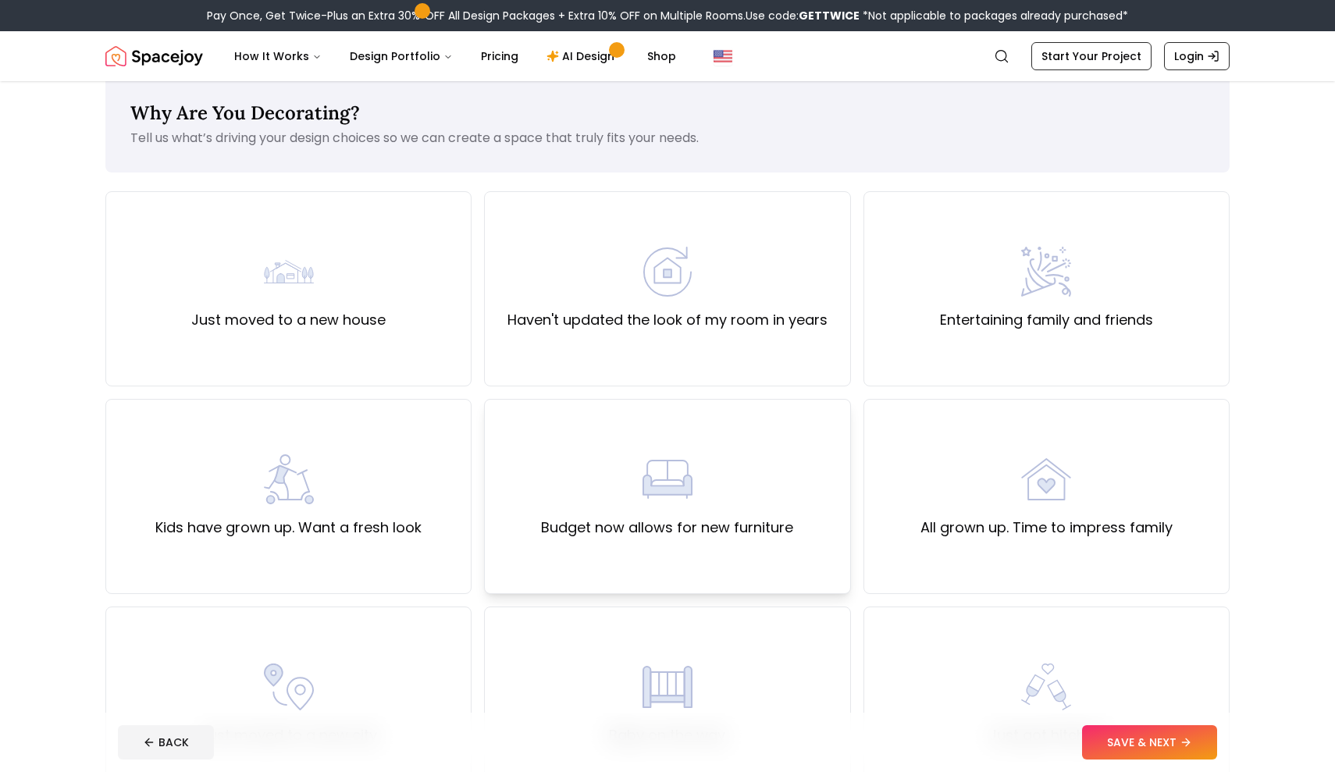
scroll to position [29, 0]
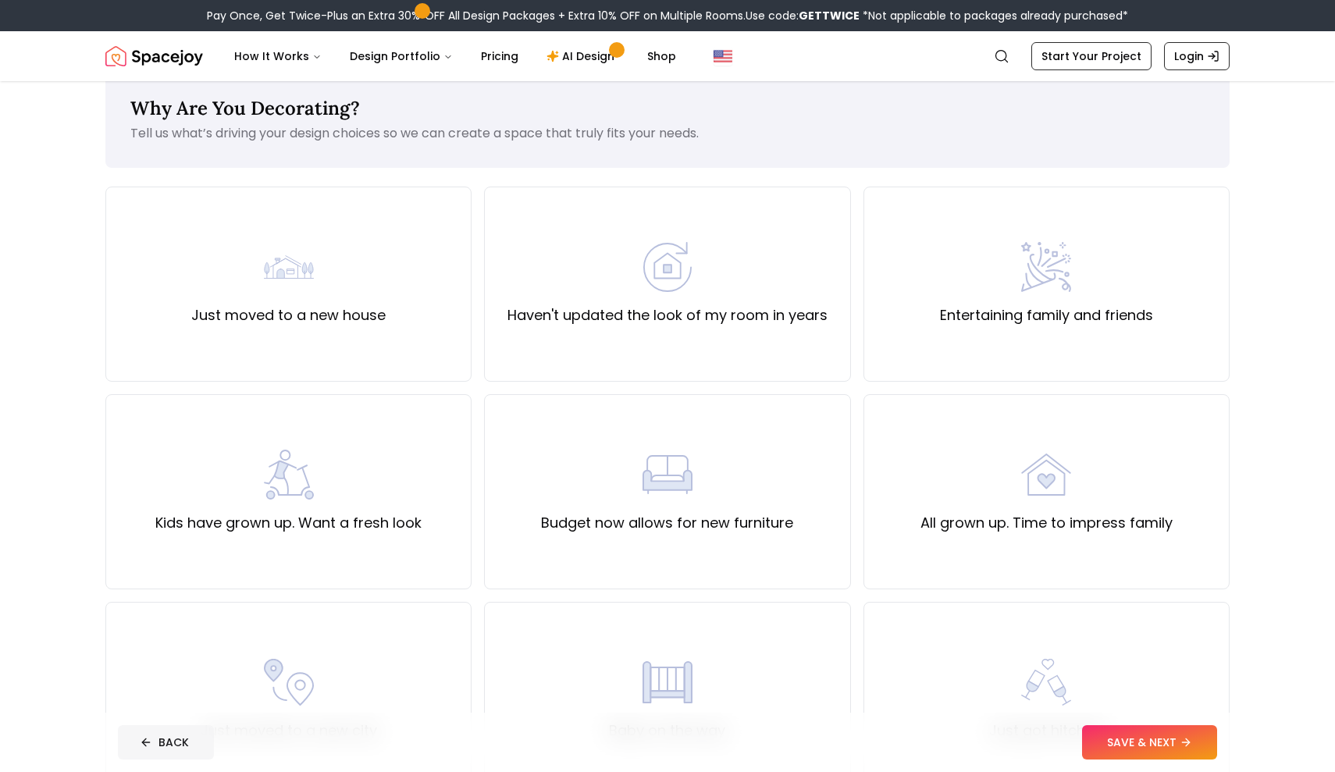
click at [135, 742] on button "BACK" at bounding box center [166, 742] width 96 height 34
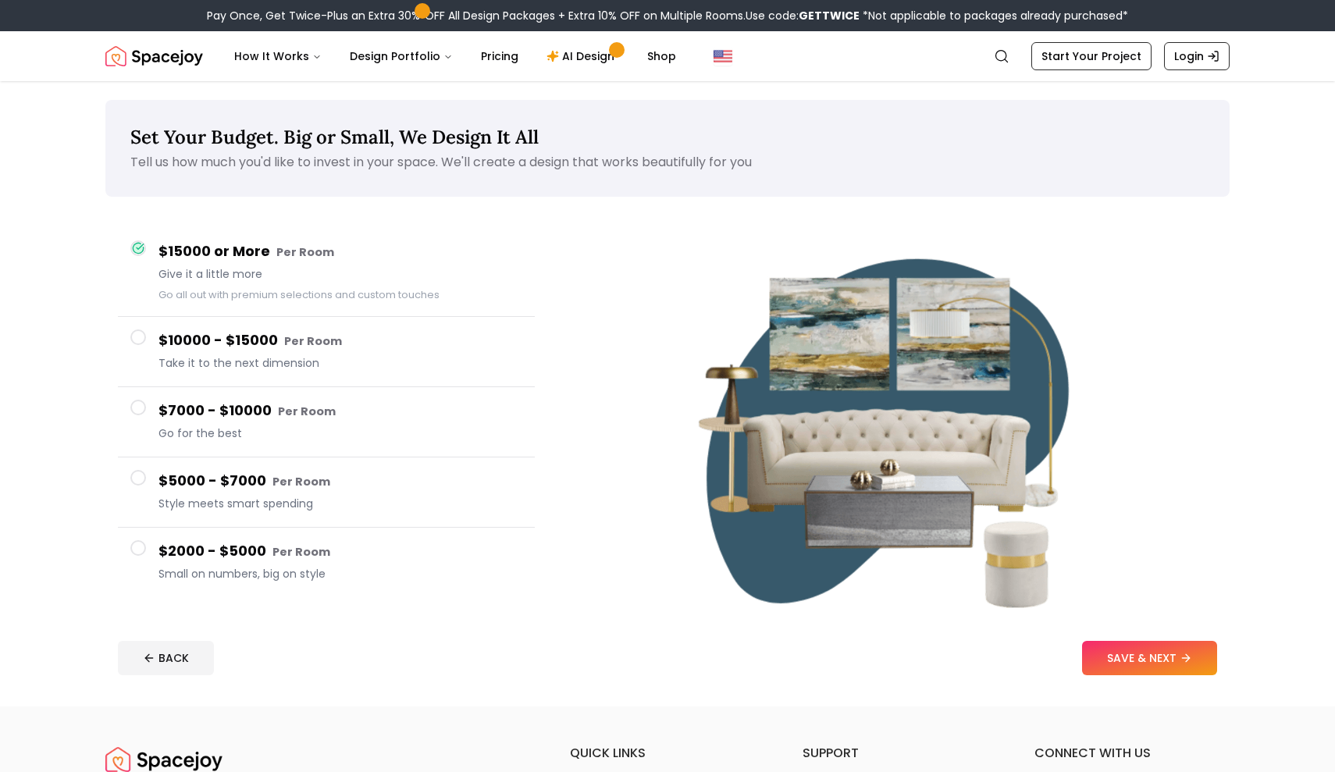
click at [169, 681] on footer "BACK SAVE & NEXT" at bounding box center [667, 657] width 1124 height 59
click at [172, 668] on button "BACK" at bounding box center [166, 658] width 96 height 34
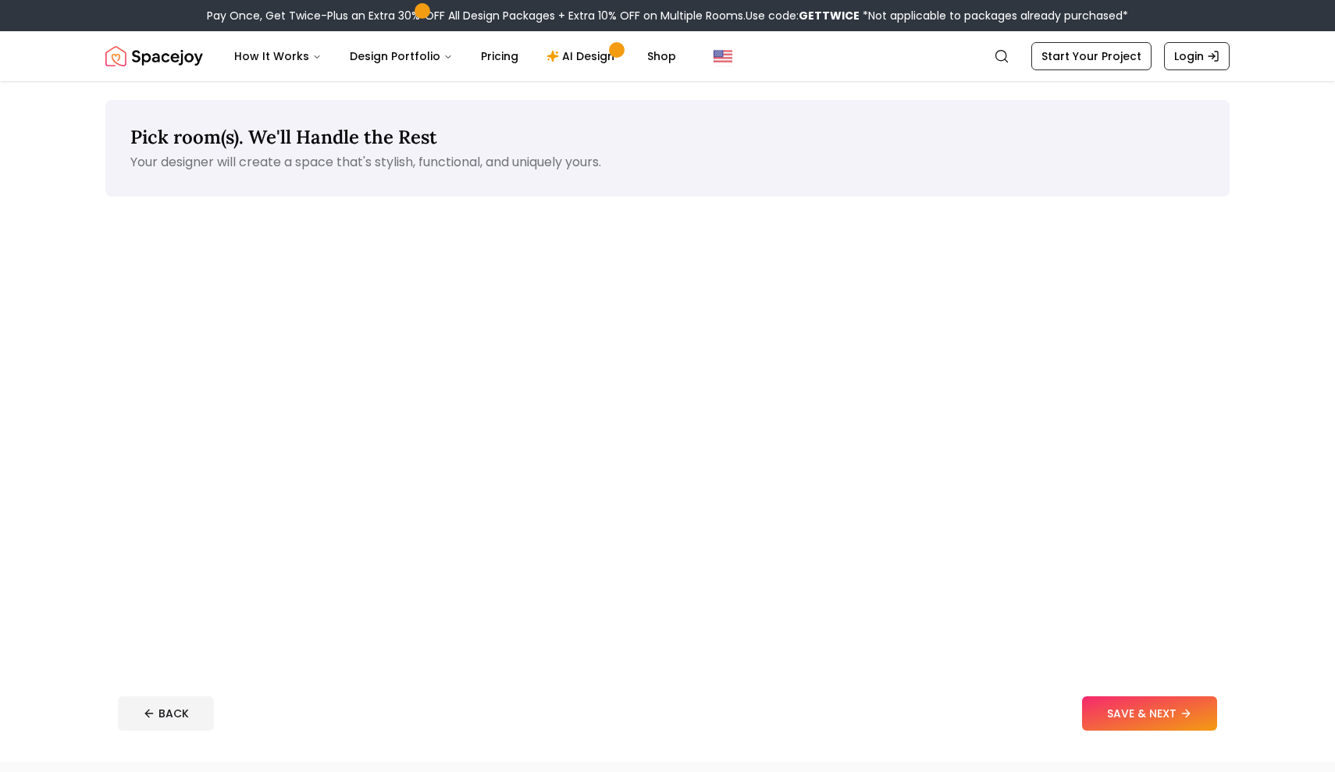
scroll to position [84, 0]
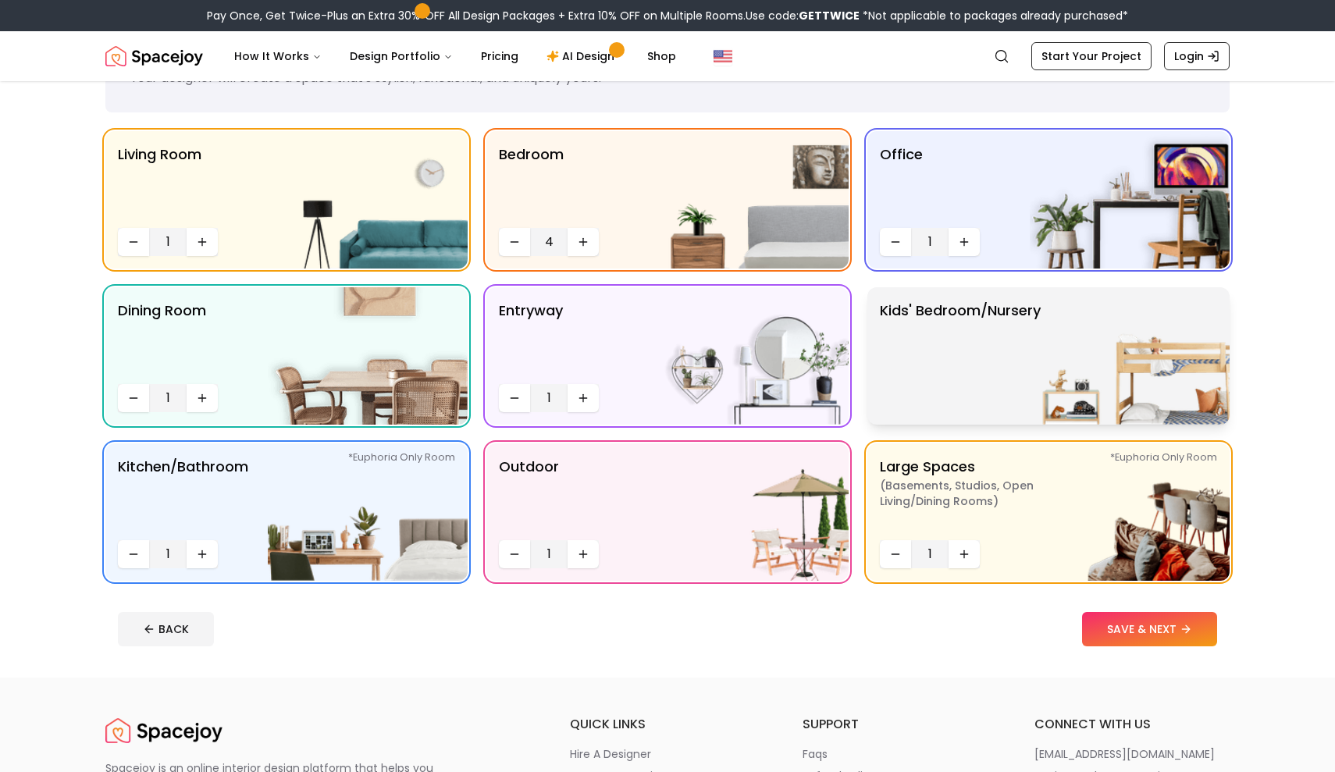
click at [932, 360] on p "Kids' Bedroom/Nursery" at bounding box center [960, 356] width 161 height 112
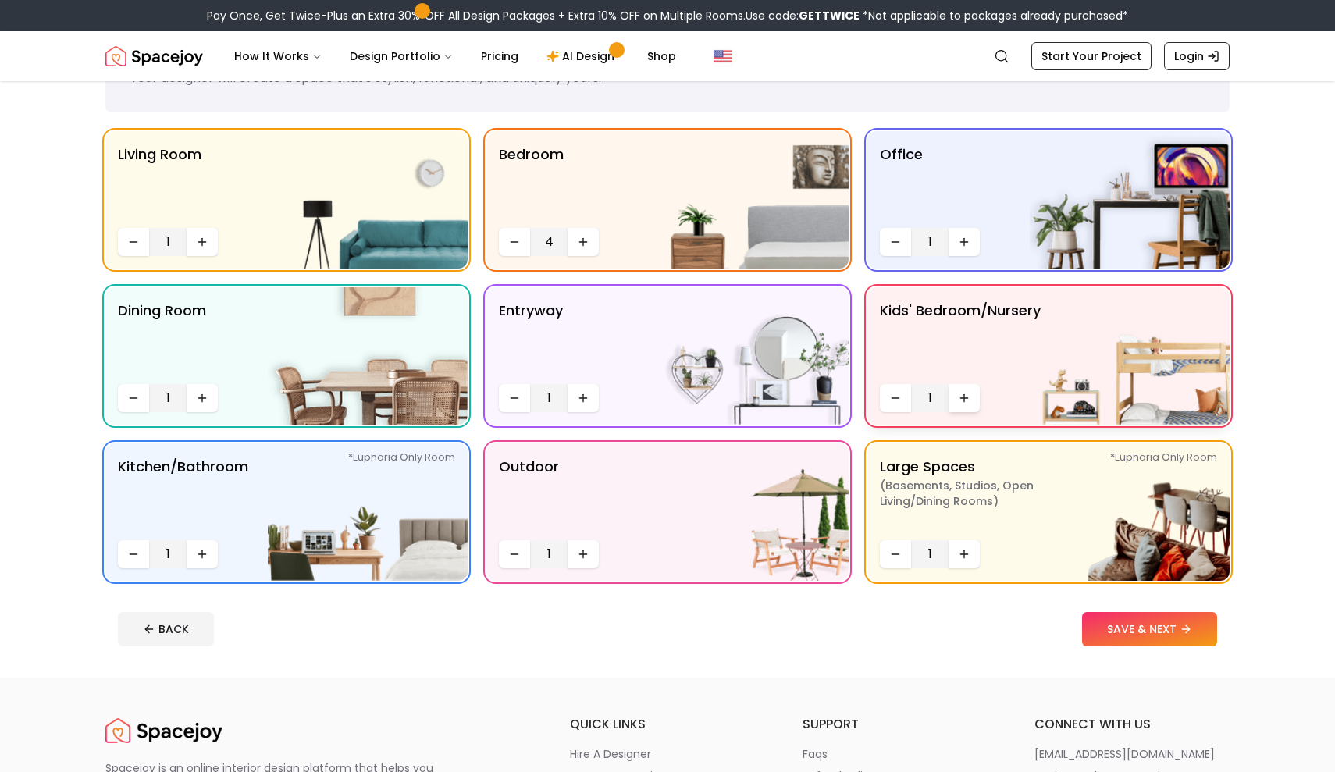
click at [962, 396] on icon "Increase quantity" at bounding box center [964, 398] width 12 height 12
click at [1143, 624] on button "SAVE & NEXT" at bounding box center [1149, 629] width 135 height 34
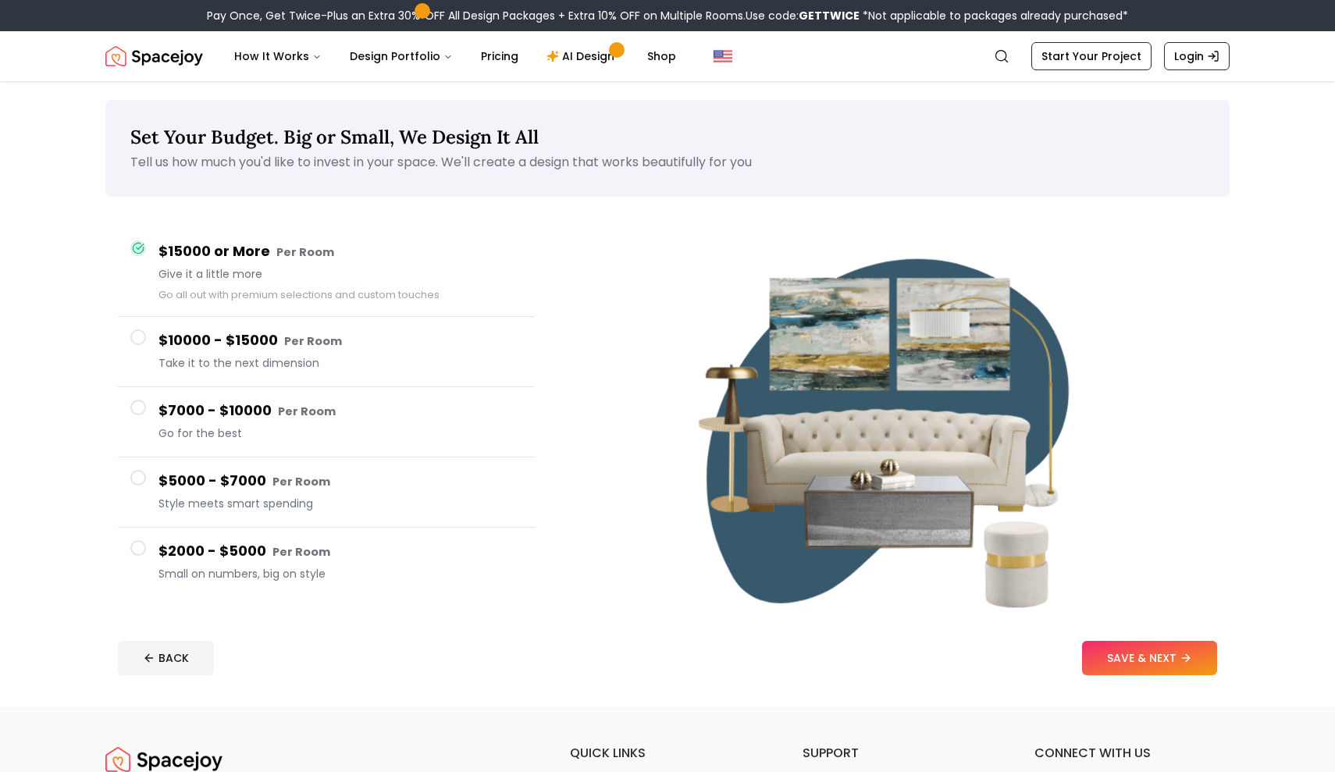
click at [1143, 624] on div "Set Your Budget. Big or Small, We Design It All Tell us how much you'd like to …" at bounding box center [667, 393] width 1199 height 625
click at [1150, 651] on button "SAVE & NEXT" at bounding box center [1149, 658] width 135 height 34
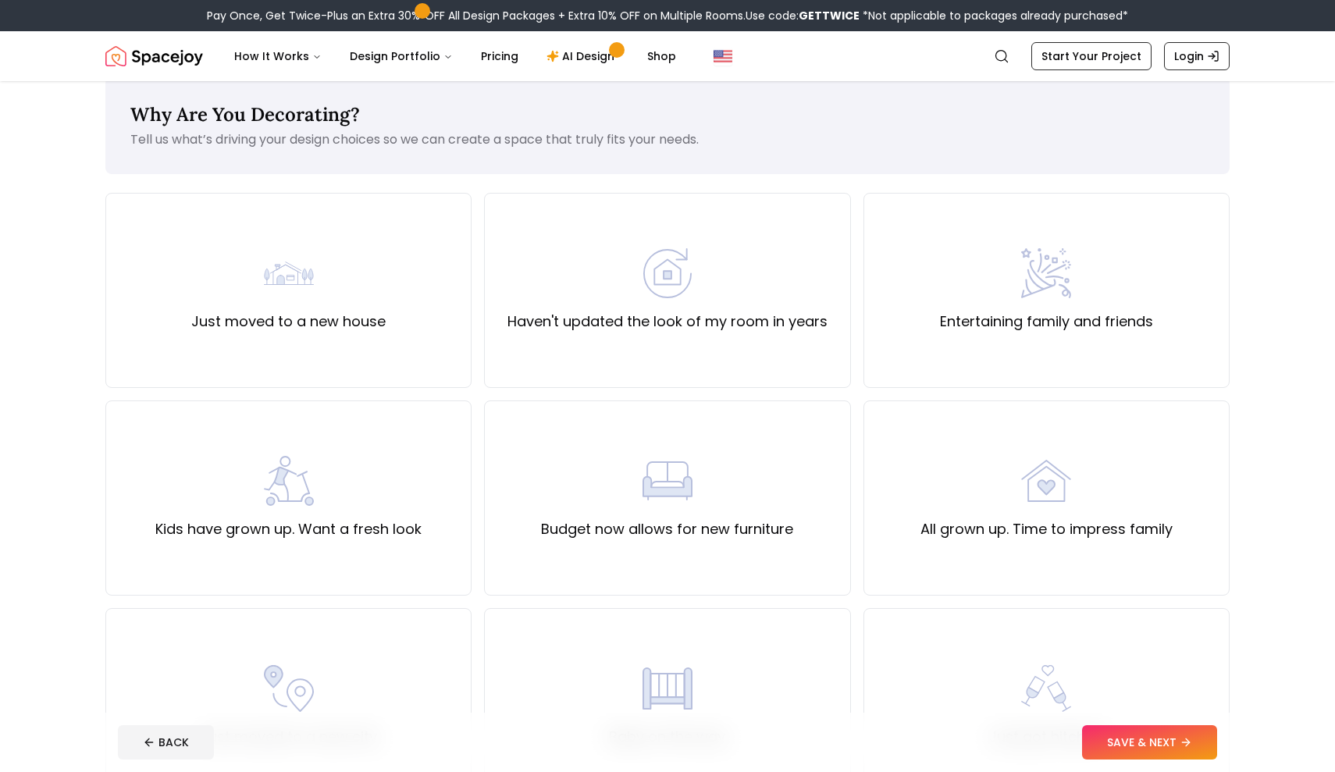
scroll to position [27, 0]
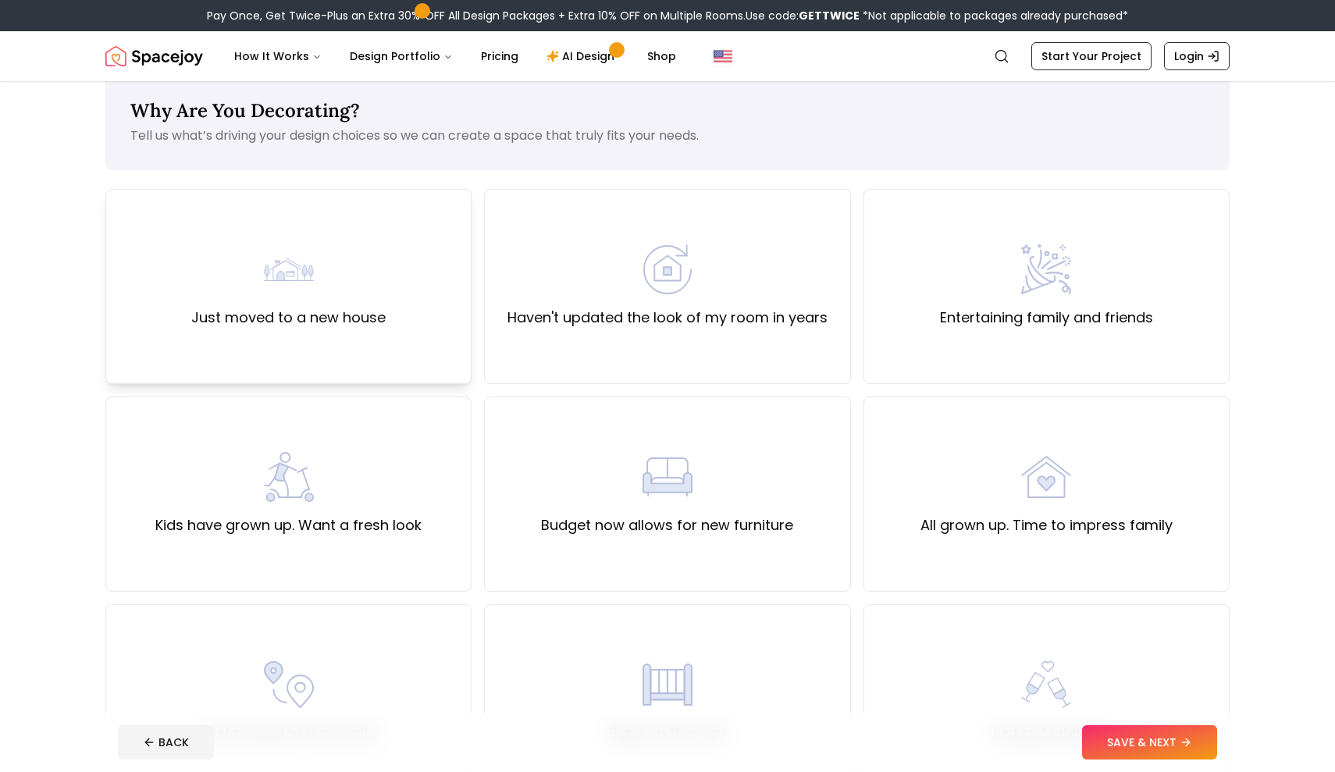
click at [338, 309] on label "Just moved to a new house" at bounding box center [288, 318] width 194 height 22
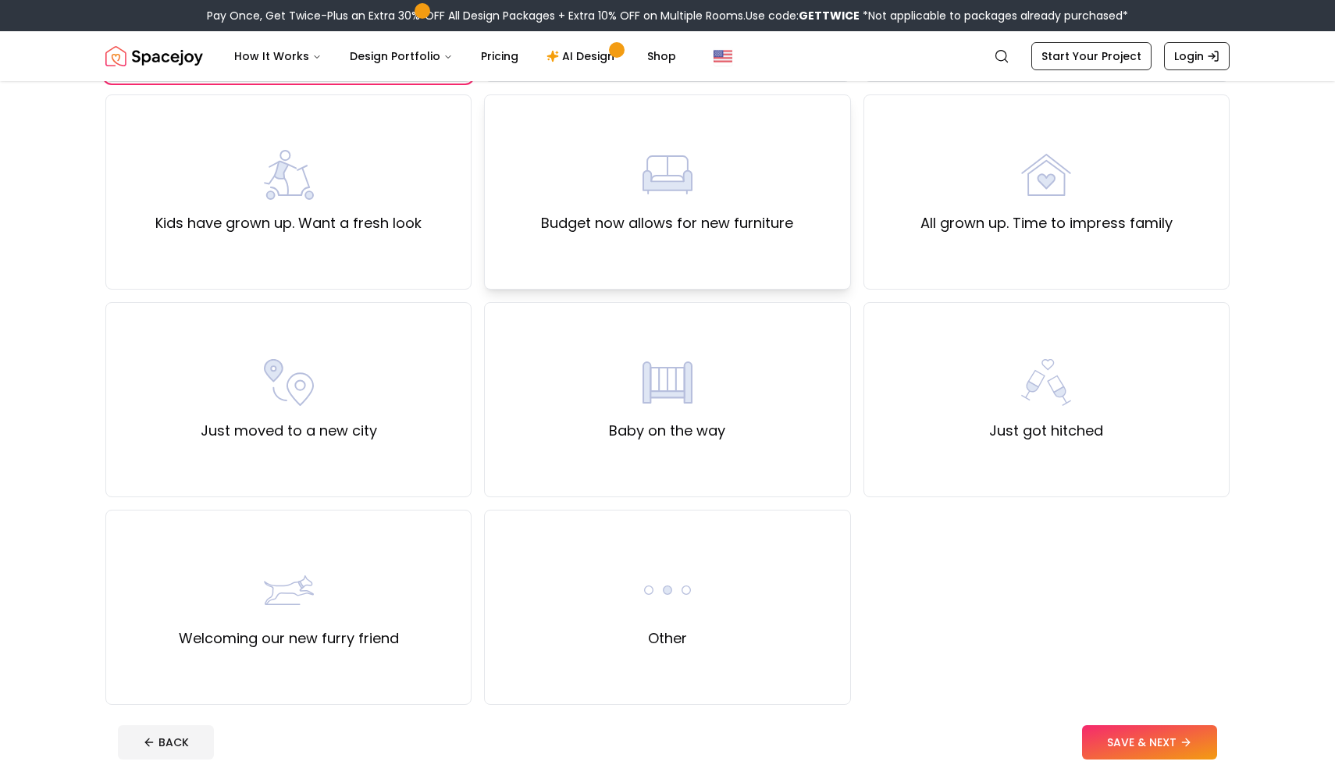
scroll to position [335, 0]
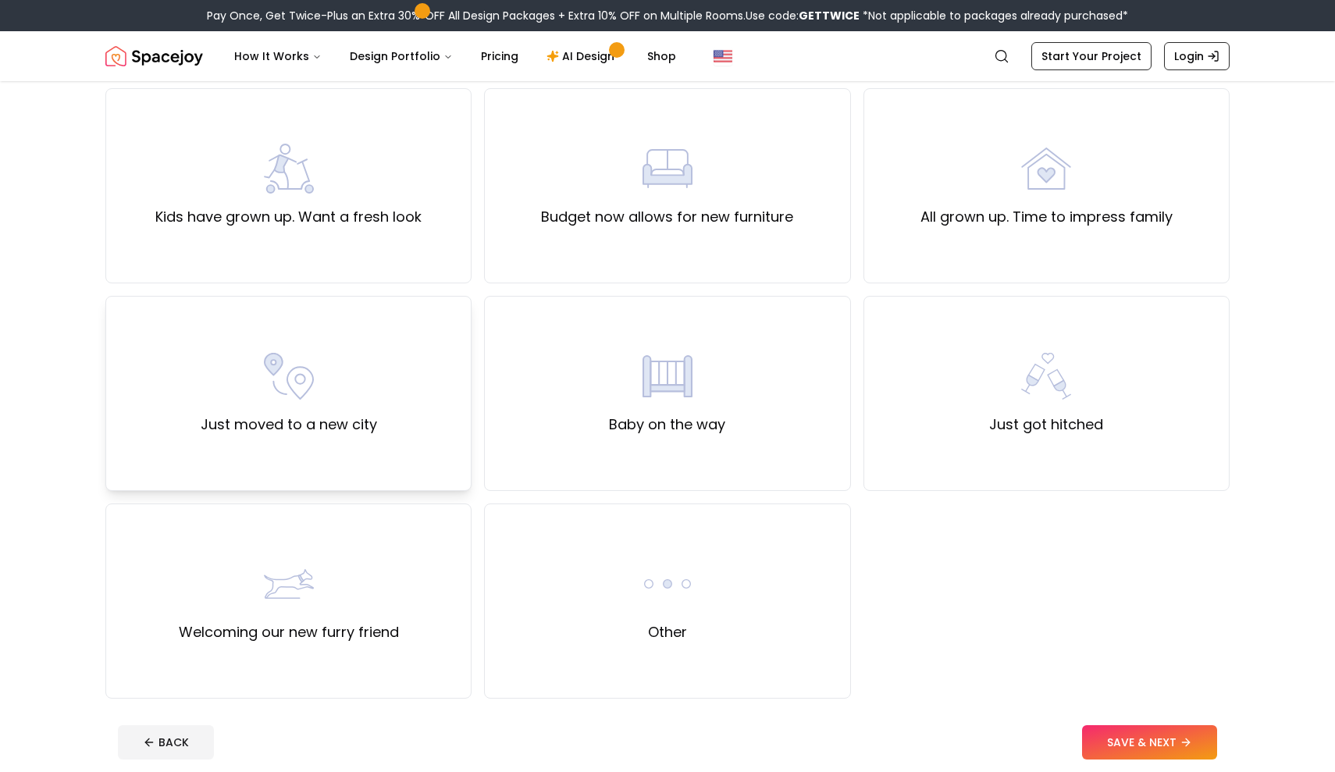
click at [412, 420] on div "Just moved to a new city" at bounding box center [288, 393] width 366 height 195
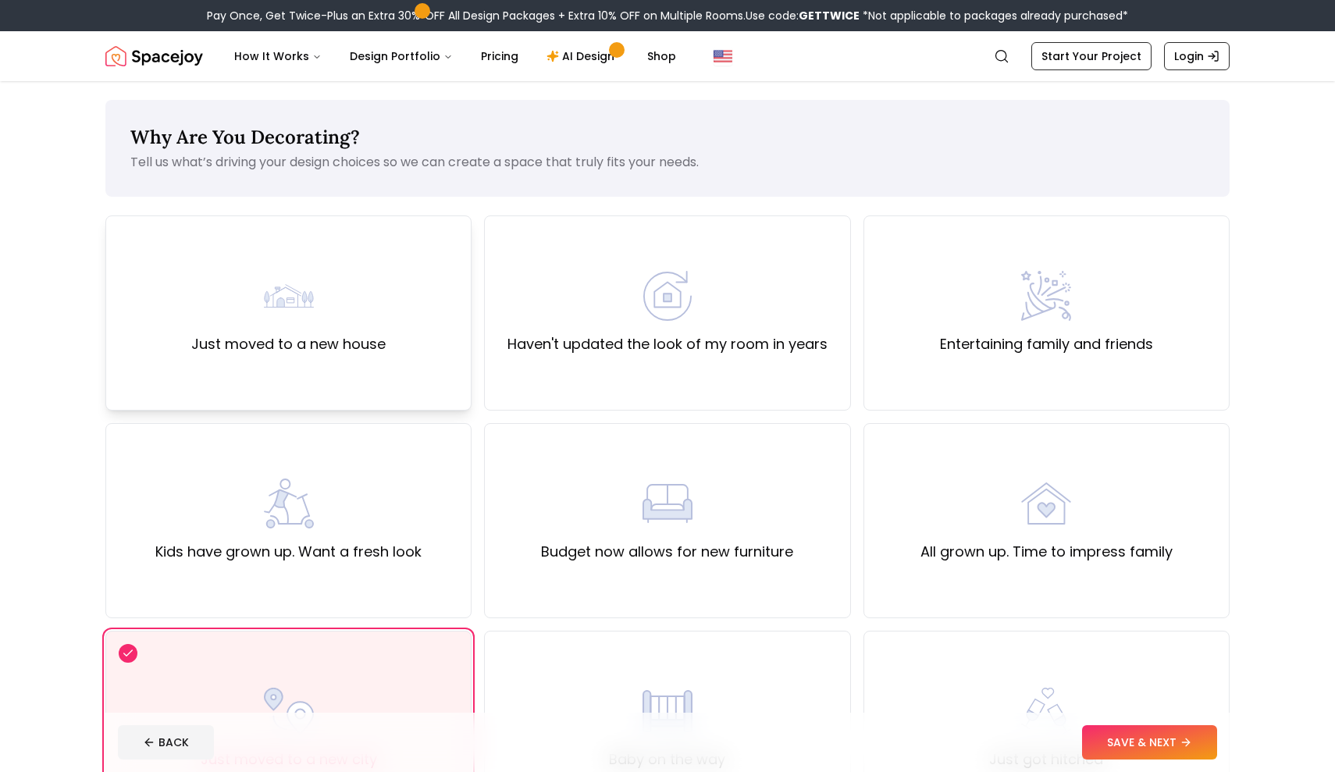
scroll to position [0, 0]
click at [391, 325] on div "Just moved to a new house" at bounding box center [288, 312] width 366 height 195
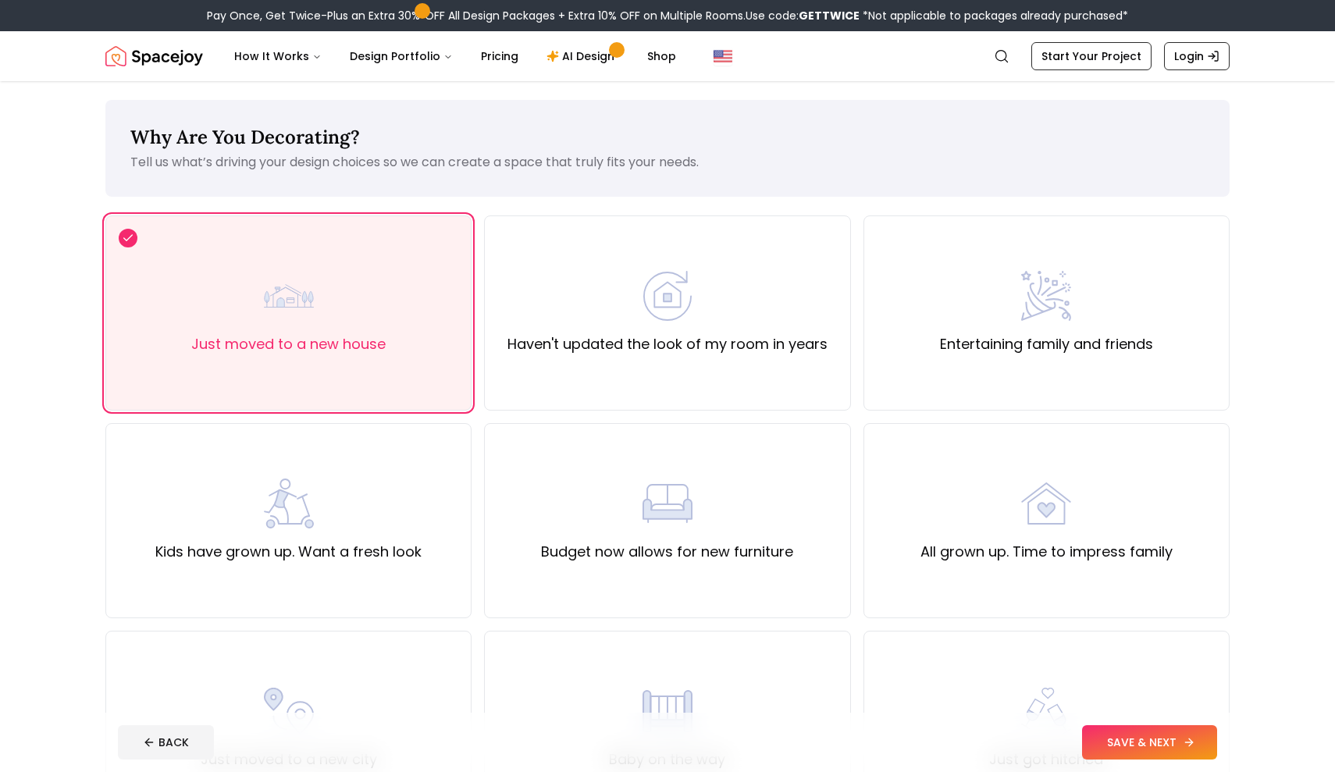
click at [1137, 745] on button "SAVE & NEXT" at bounding box center [1149, 742] width 135 height 34
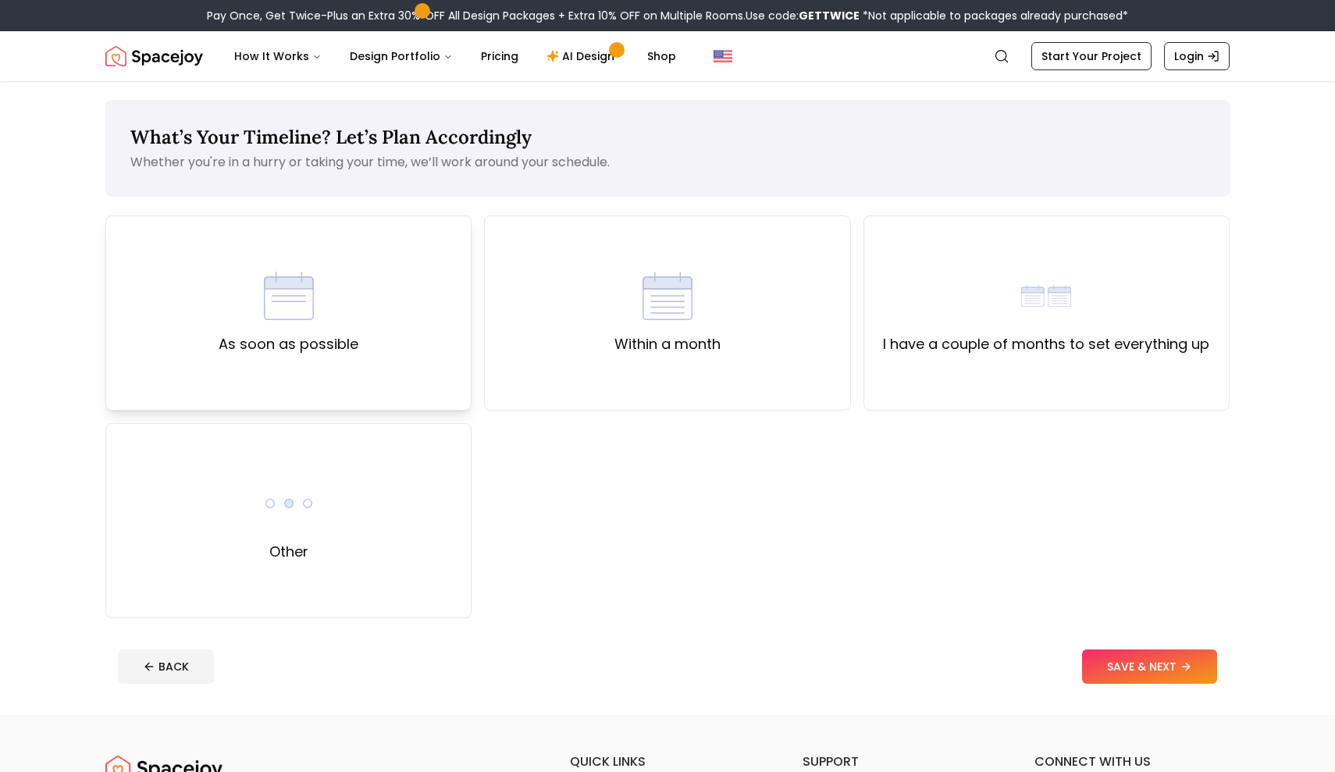
click at [373, 339] on div "As soon as possible" at bounding box center [288, 312] width 366 height 195
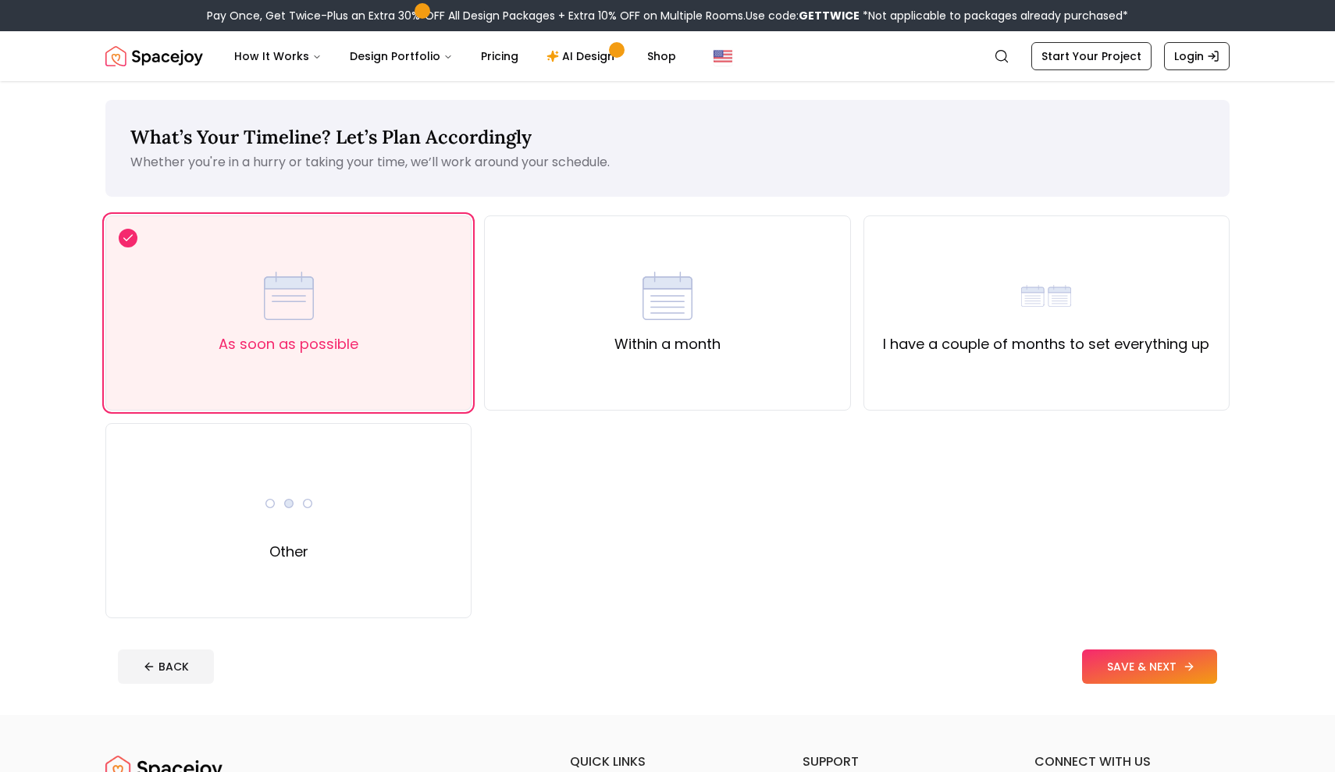
click at [1180, 663] on button "SAVE & NEXT" at bounding box center [1149, 666] width 135 height 34
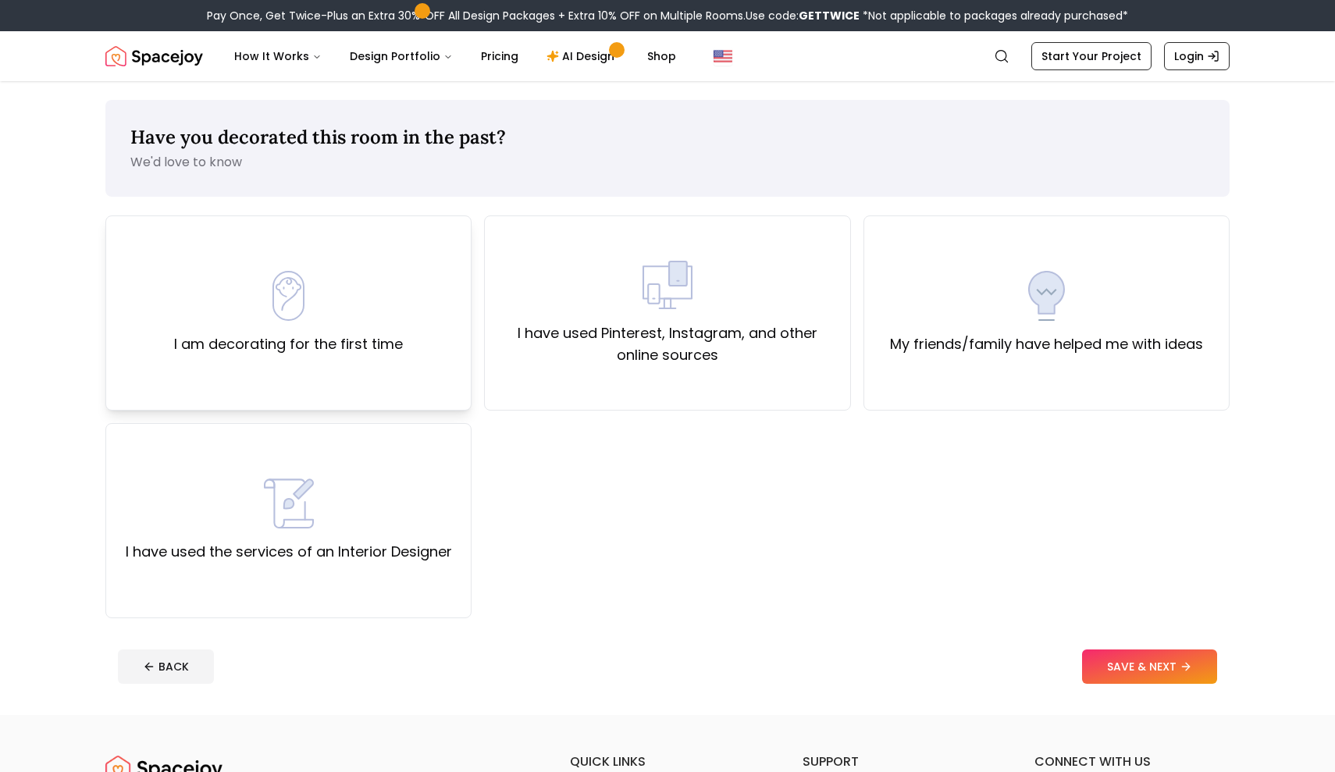
click at [464, 362] on div "I am decorating for the first time" at bounding box center [288, 312] width 366 height 195
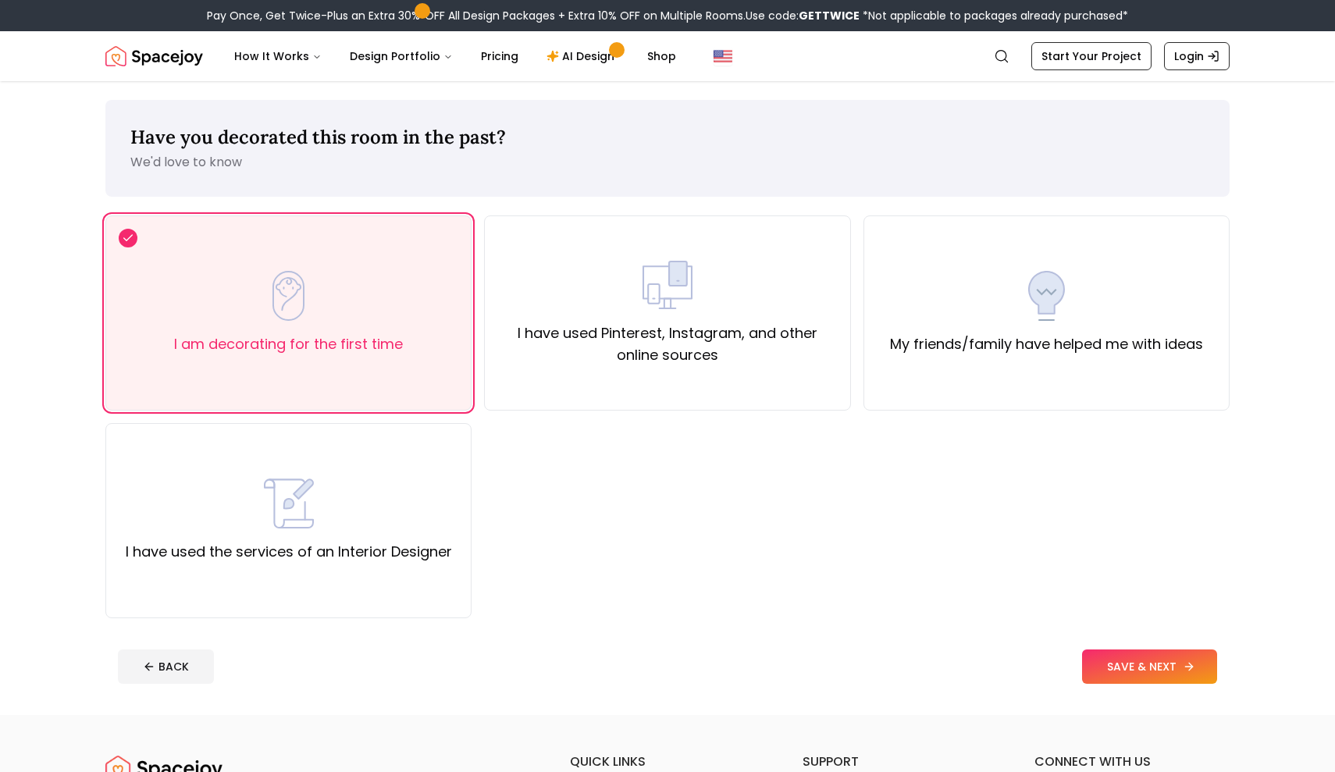
click at [1139, 664] on button "SAVE & NEXT" at bounding box center [1149, 666] width 135 height 34
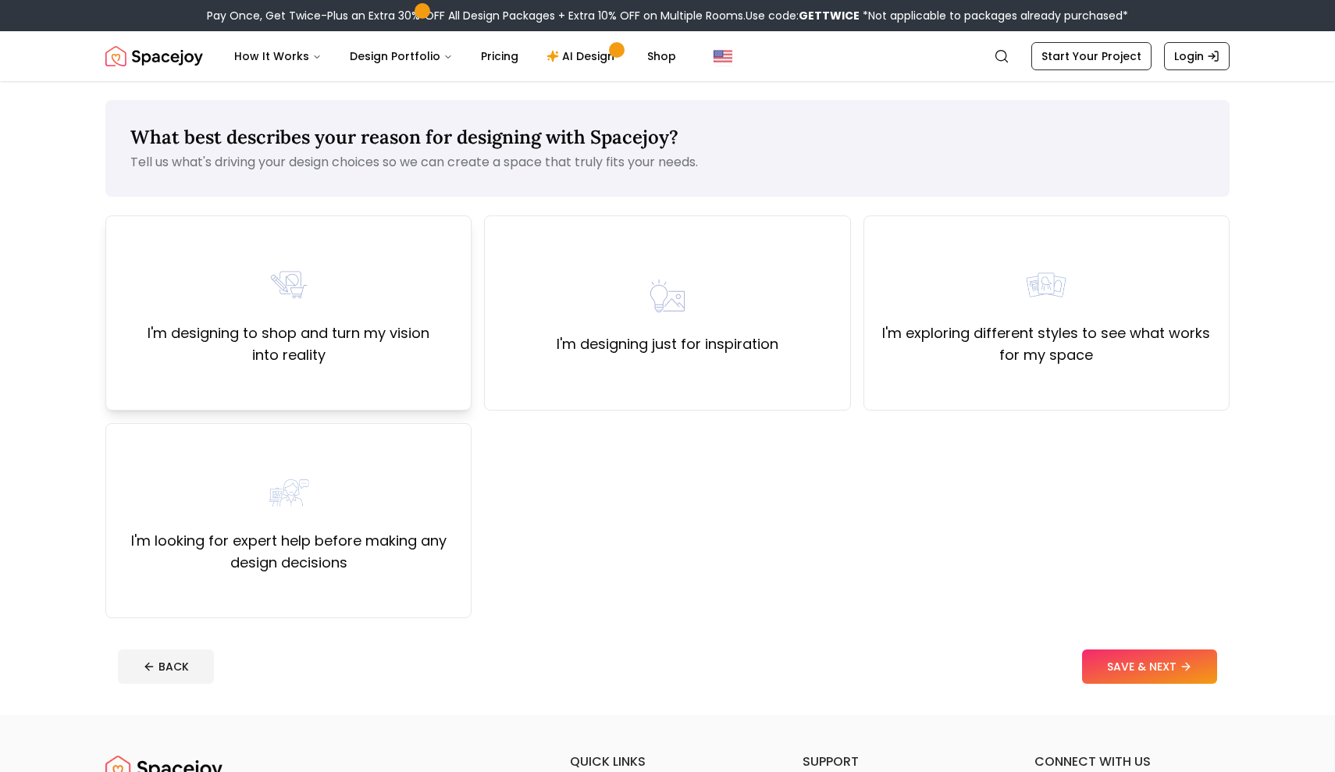
click at [407, 374] on div "I'm designing to shop and turn my vision into reality" at bounding box center [288, 312] width 366 height 195
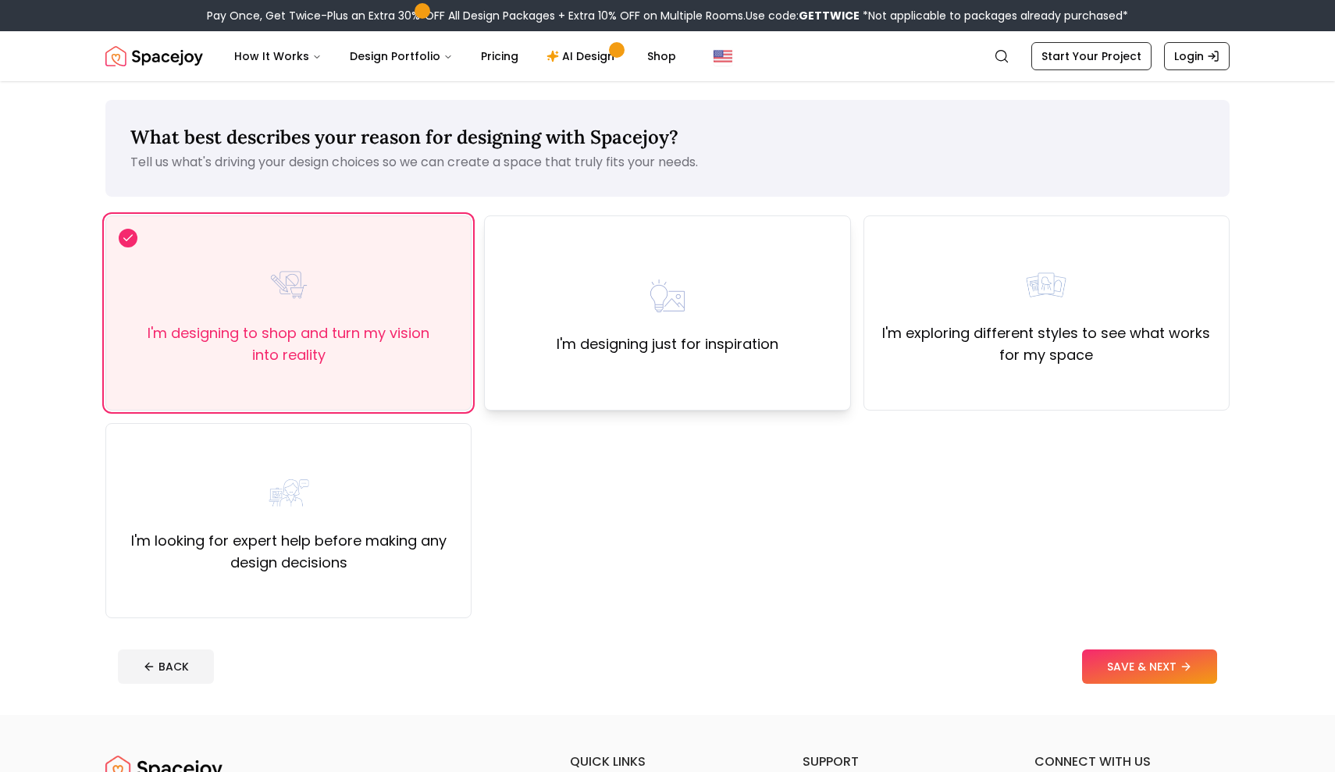
click at [729, 345] on label "I'm designing just for inspiration" at bounding box center [667, 344] width 222 height 22
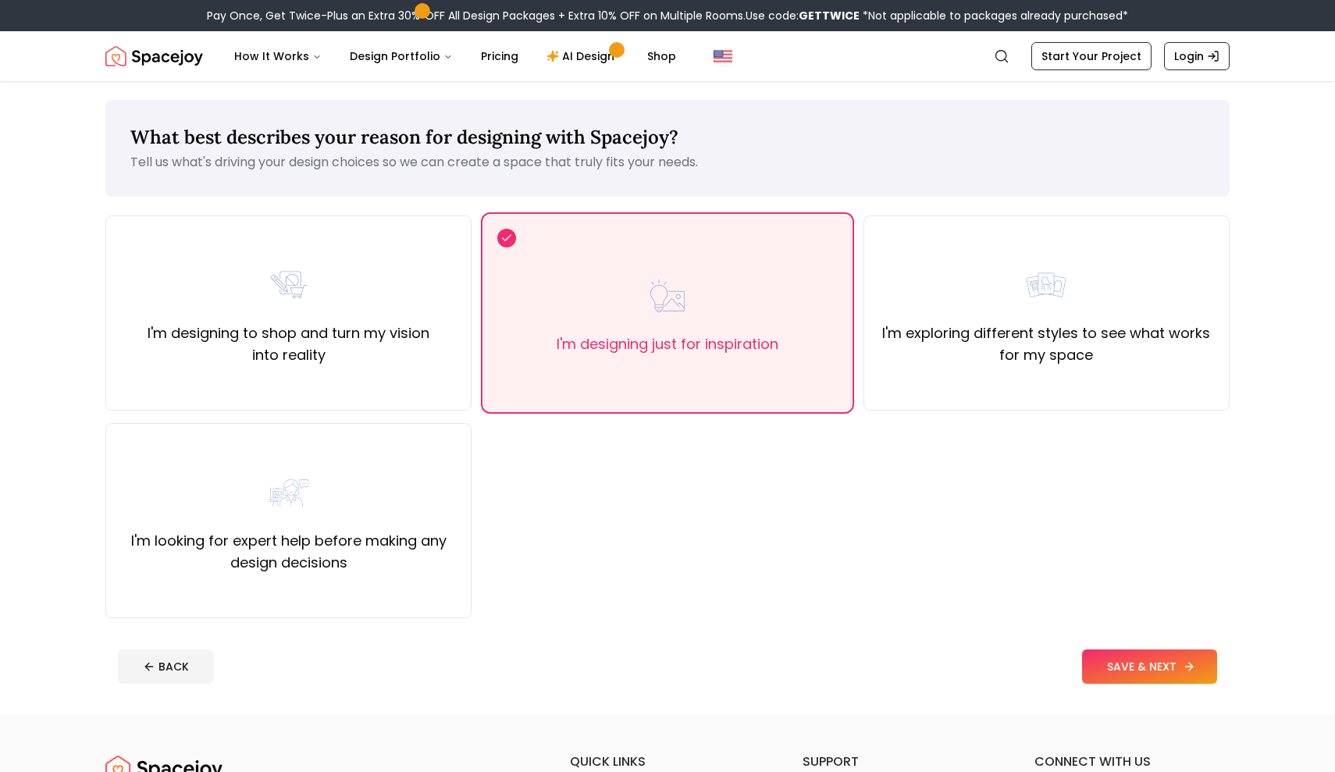
click at [1125, 672] on button "SAVE & NEXT" at bounding box center [1149, 666] width 135 height 34
